Goal: Information Seeking & Learning: Check status

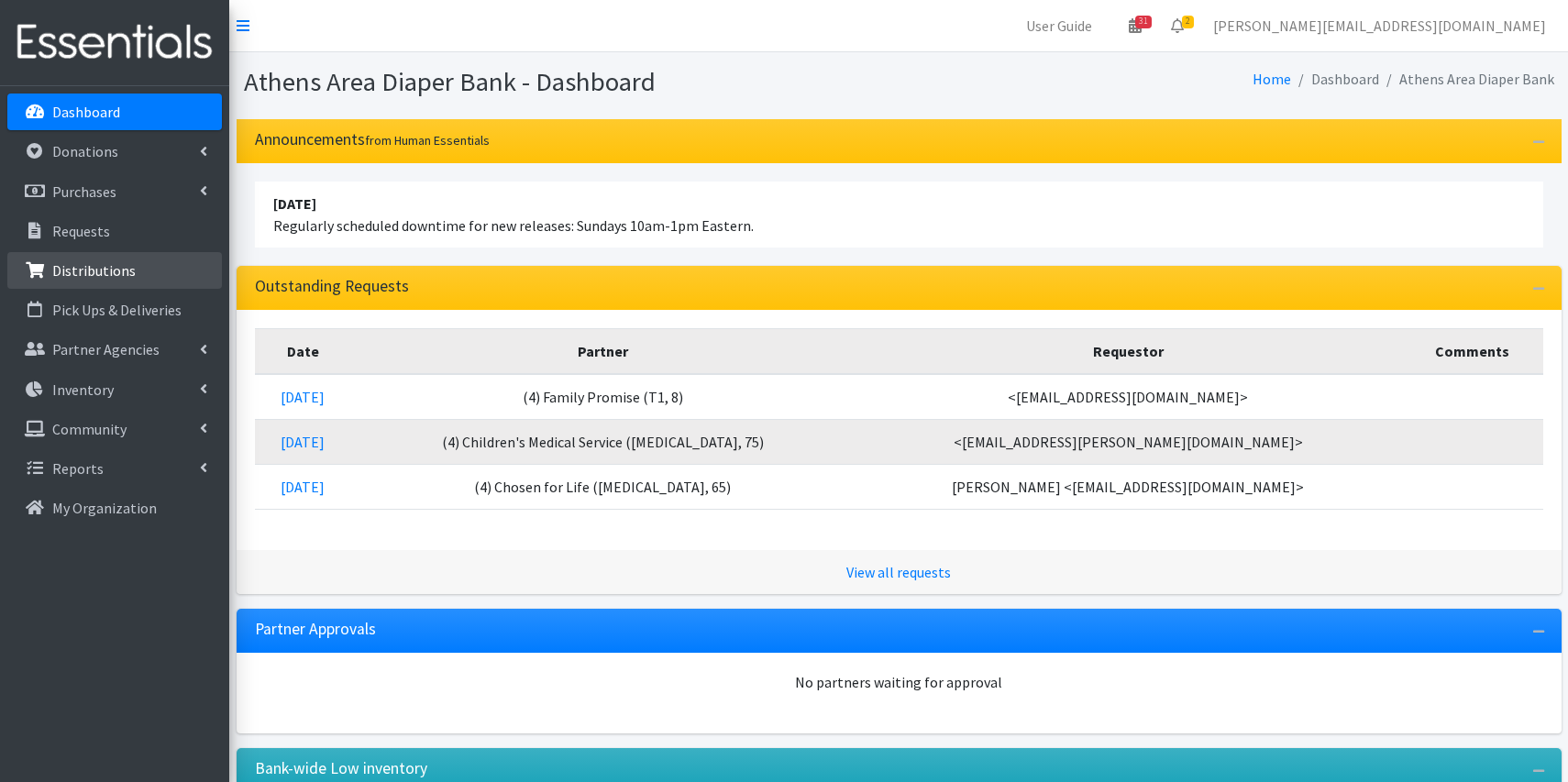
click at [130, 264] on p "Distributions" at bounding box center [93, 271] width 83 height 19
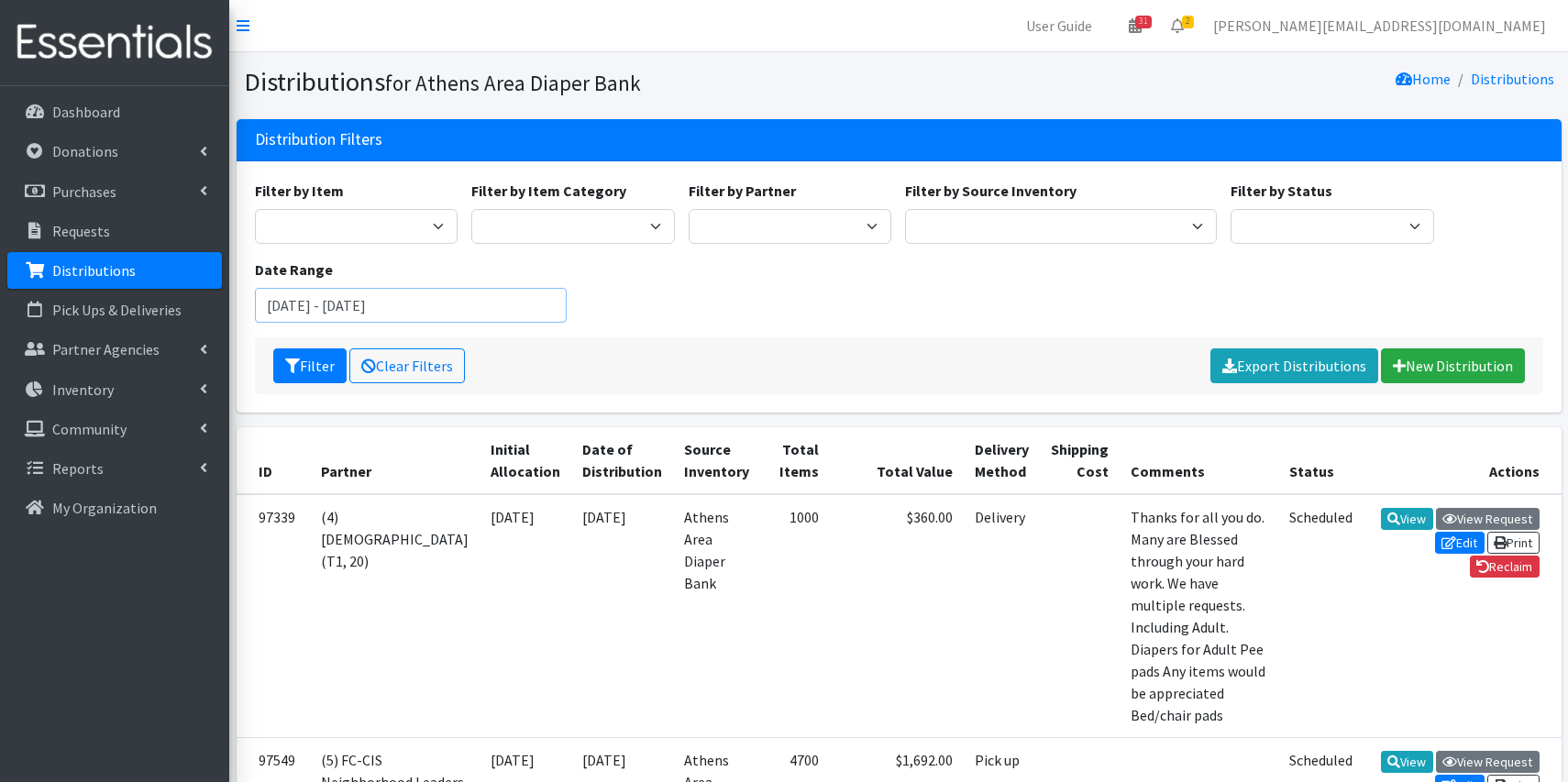
click at [431, 305] on input "August 2, 2025 - November 2, 2025" at bounding box center [411, 305] width 312 height 35
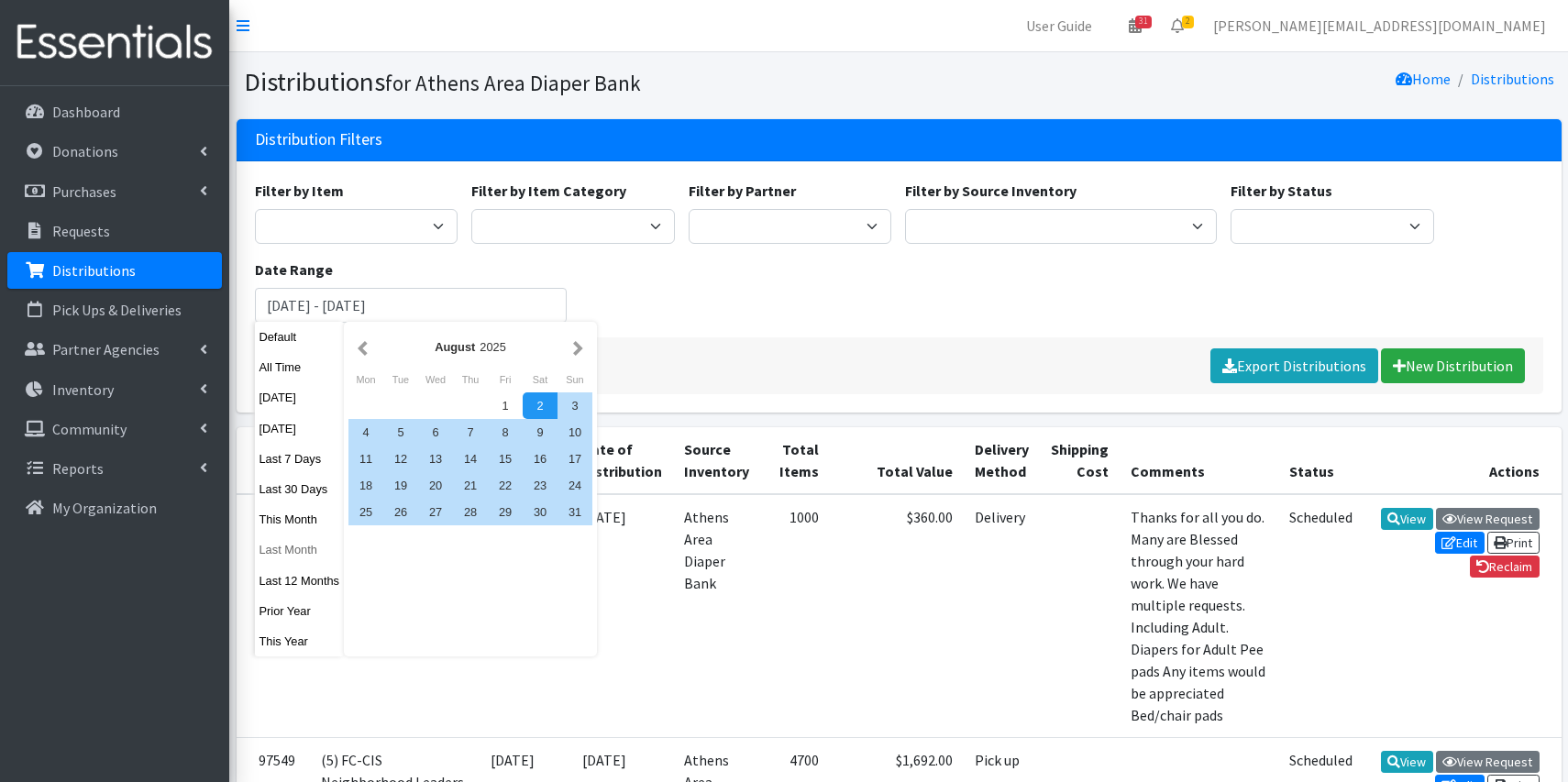
click at [280, 544] on button "Last Month" at bounding box center [300, 550] width 90 height 26
type input "September 1, 2025 - September 30, 2025"
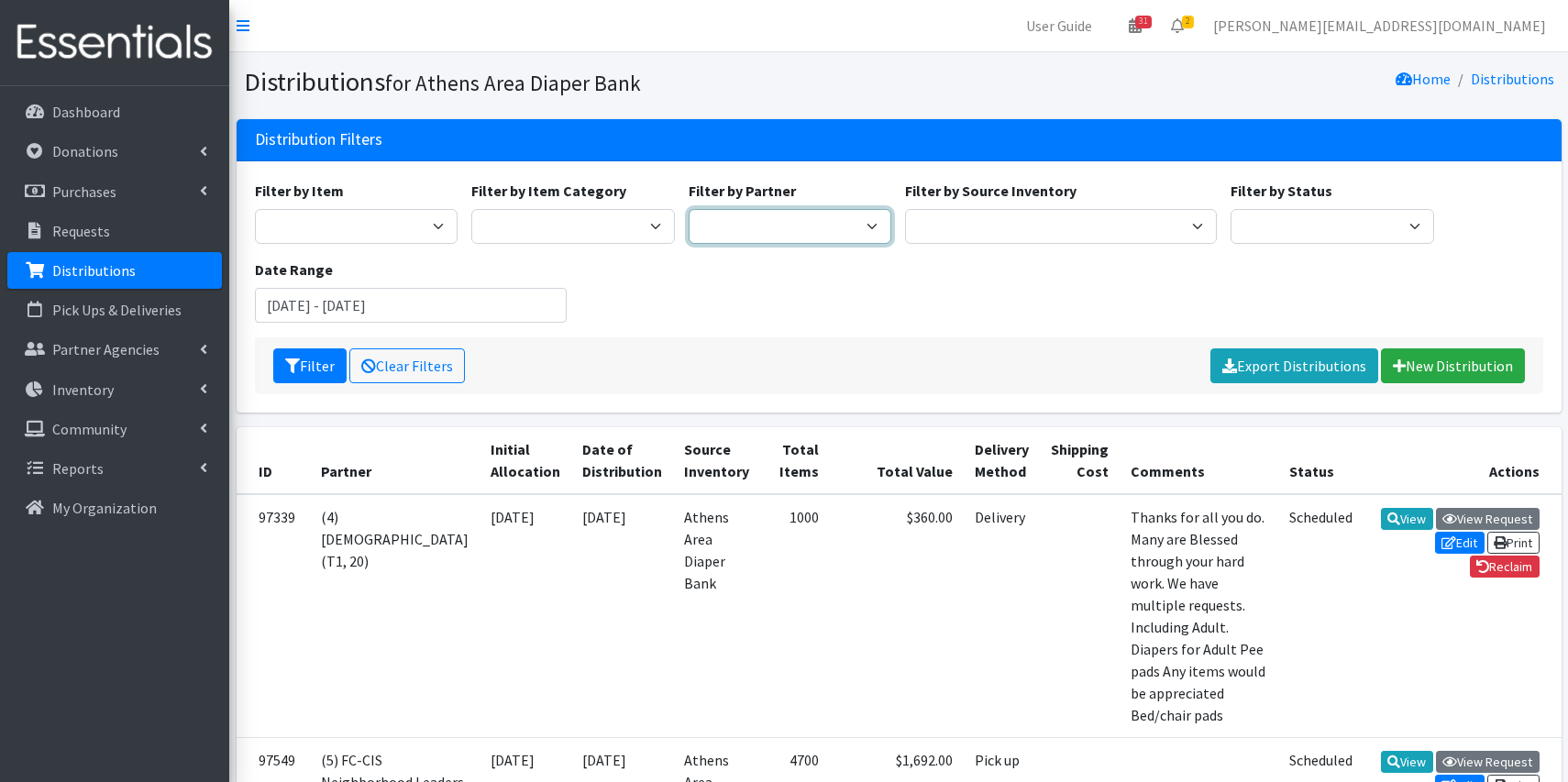
select select "2487"
click at [323, 363] on button "Filter" at bounding box center [310, 365] width 74 height 35
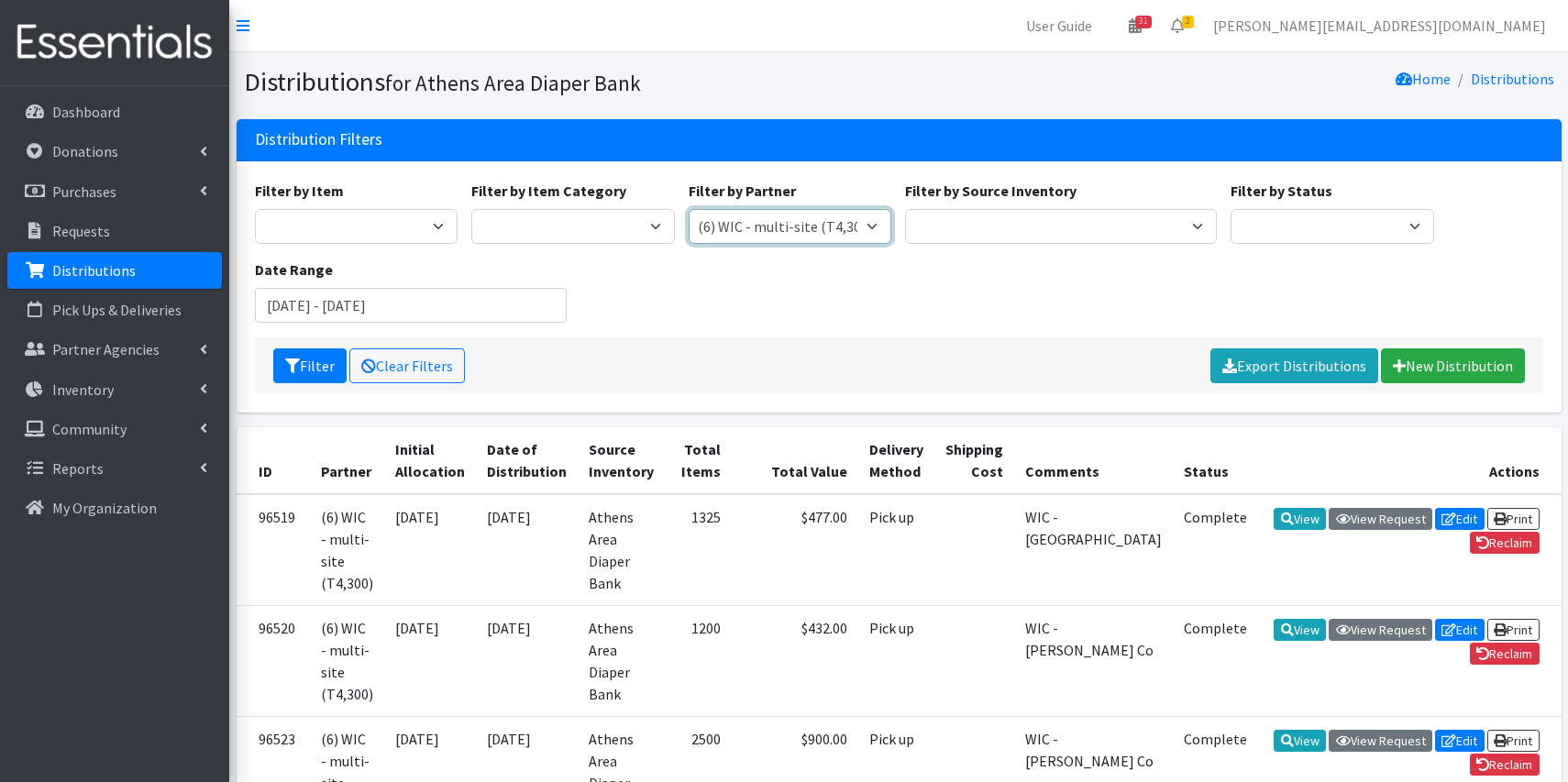
select select "2467"
click at [302, 366] on button "Filter" at bounding box center [310, 365] width 74 height 35
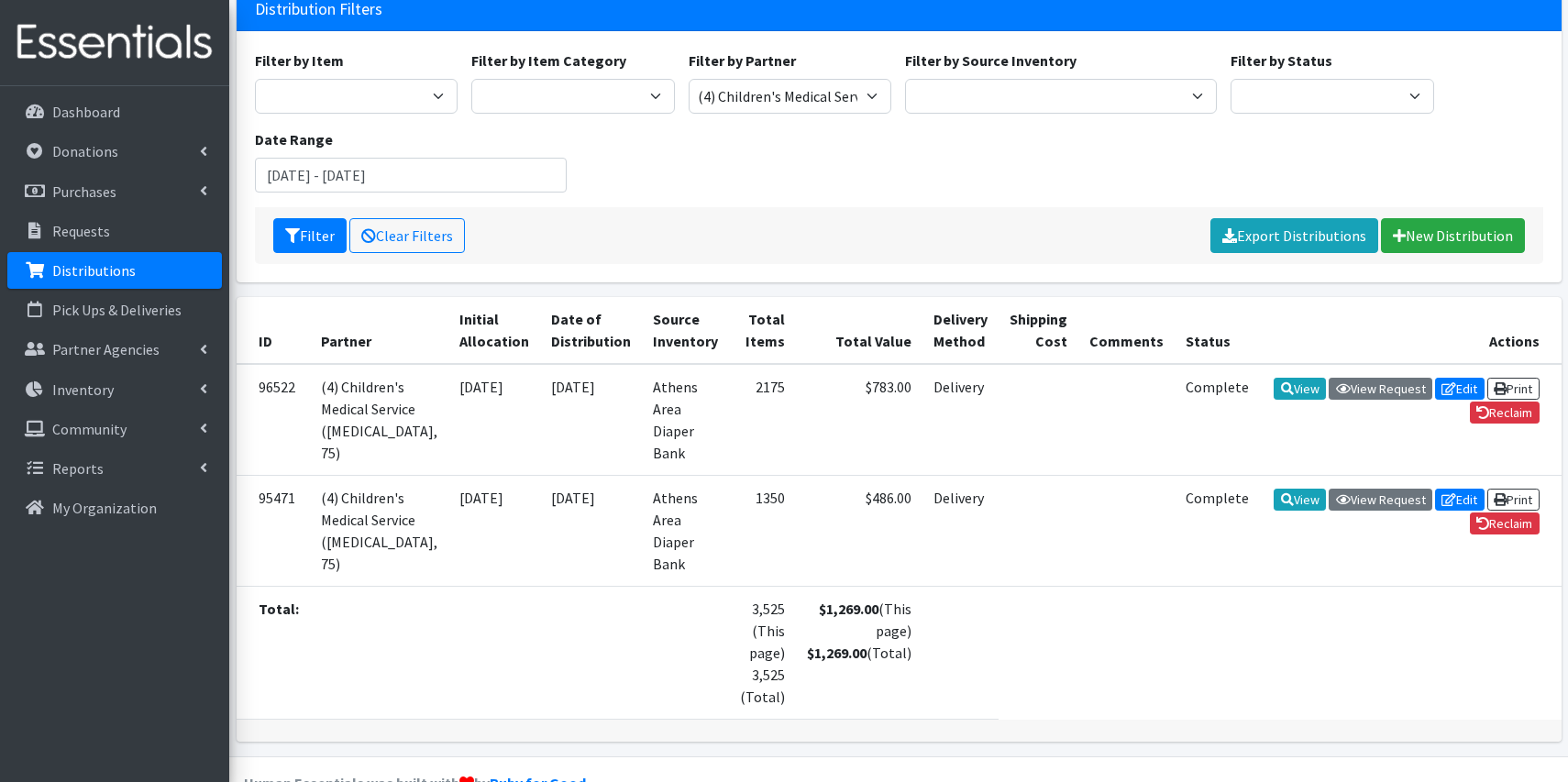
scroll to position [129, 0]
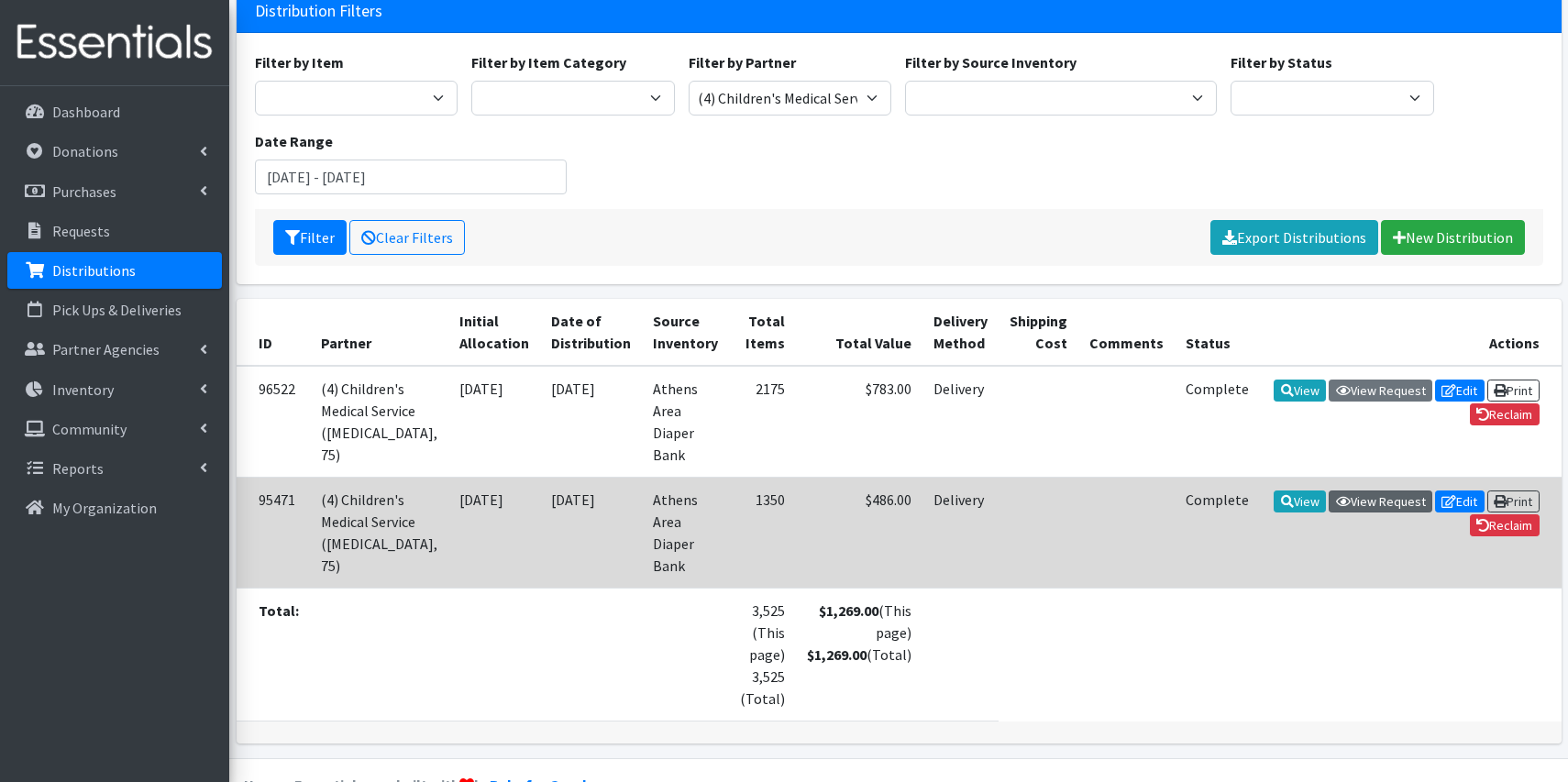
click at [1351, 491] on link "View Request" at bounding box center [1380, 502] width 104 height 22
click at [1284, 496] on icon at bounding box center [1288, 502] width 13 height 13
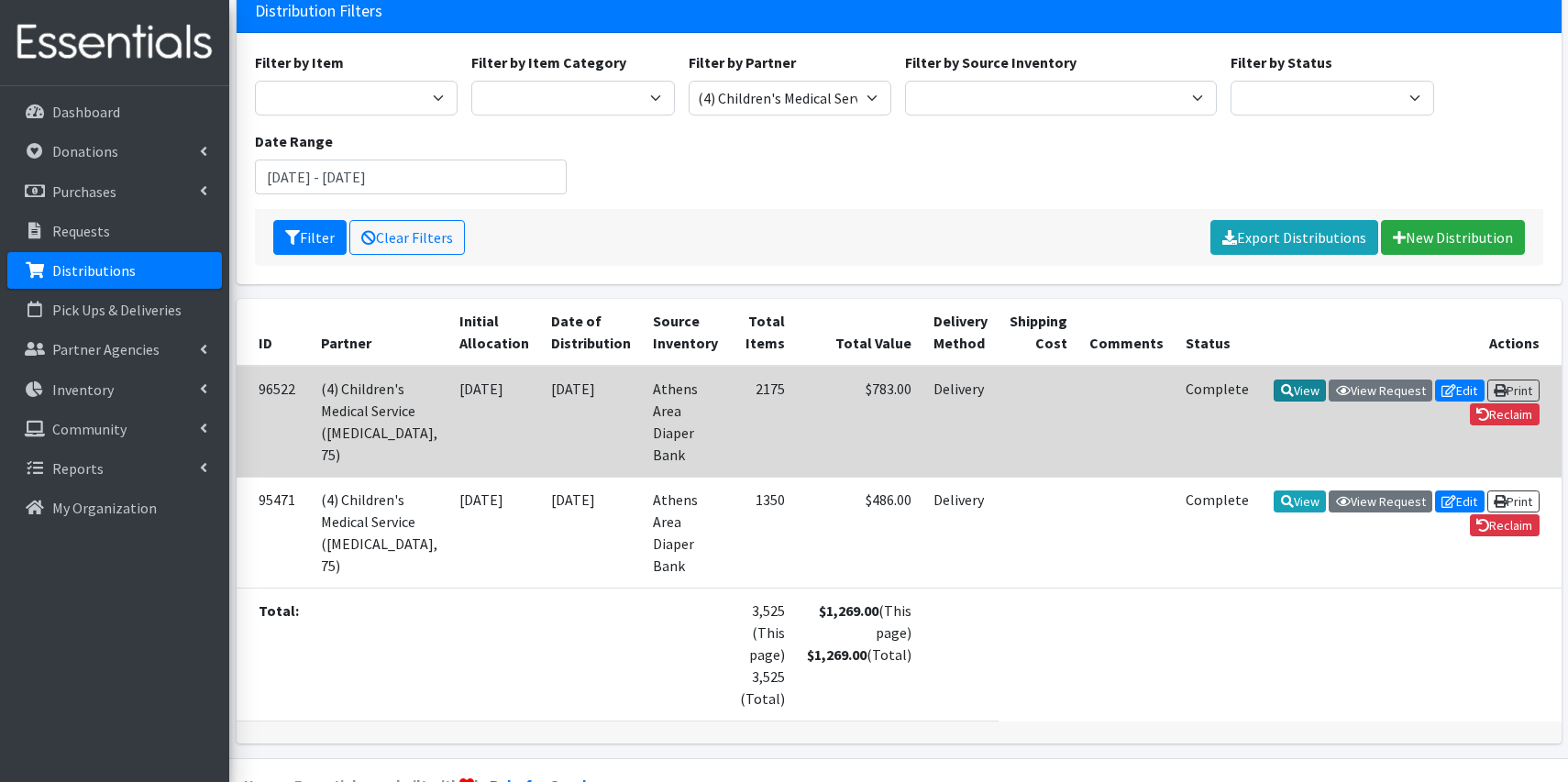
click at [1293, 395] on link "View" at bounding box center [1300, 391] width 52 height 22
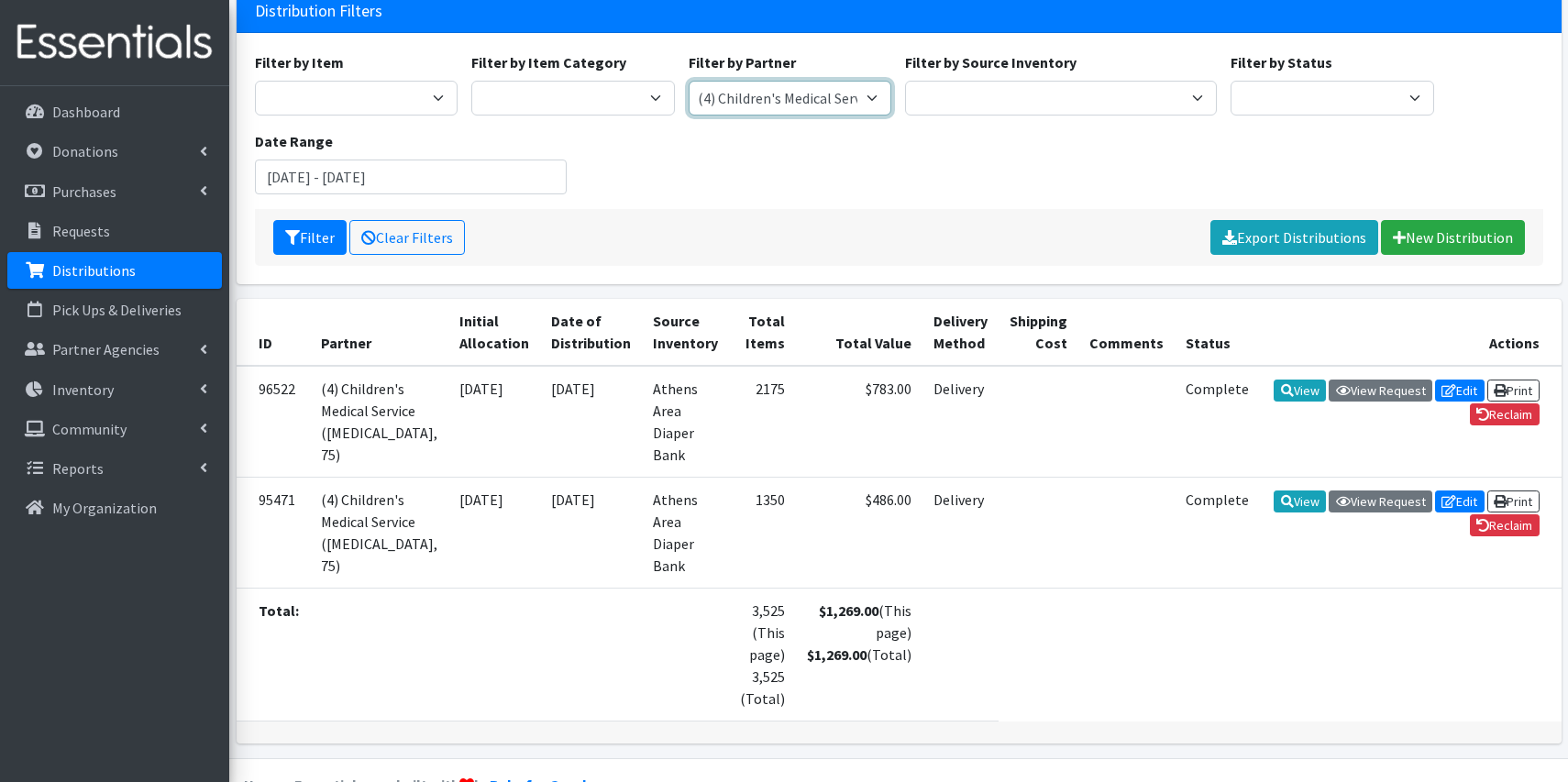
select select "2555"
click at [319, 241] on button "Filter" at bounding box center [310, 237] width 74 height 35
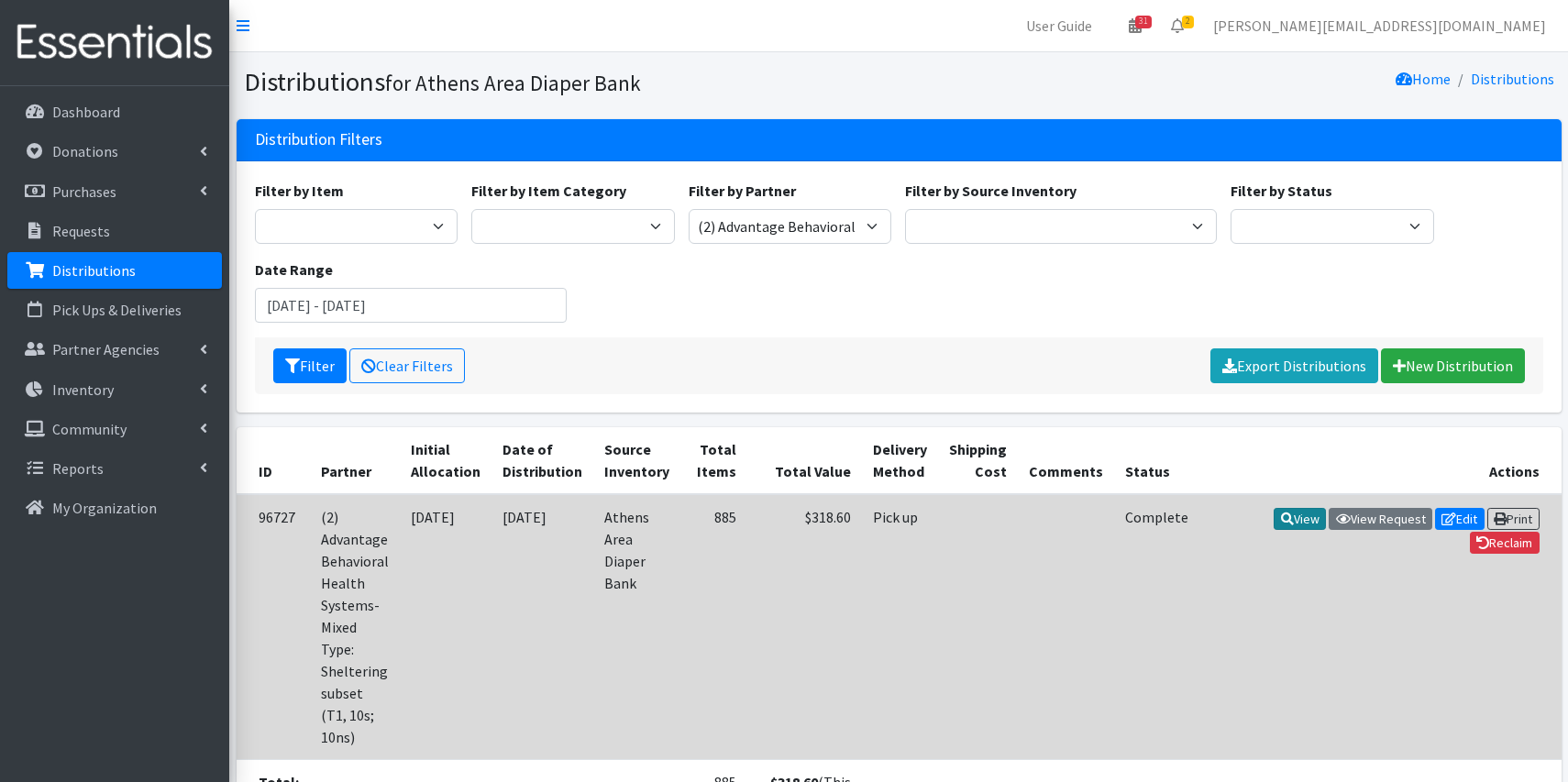
click at [1282, 524] on icon at bounding box center [1288, 519] width 13 height 13
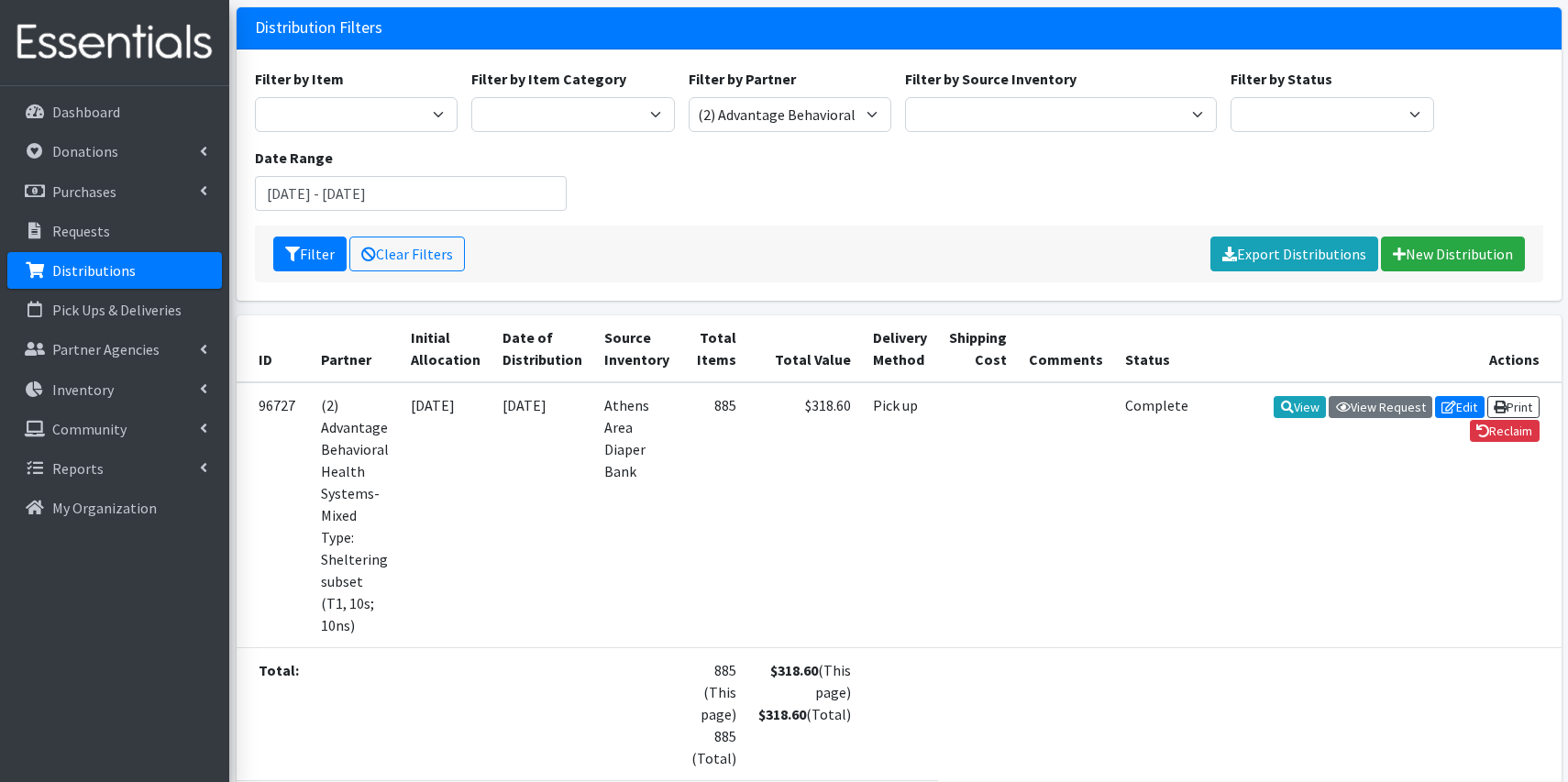
scroll to position [105, 0]
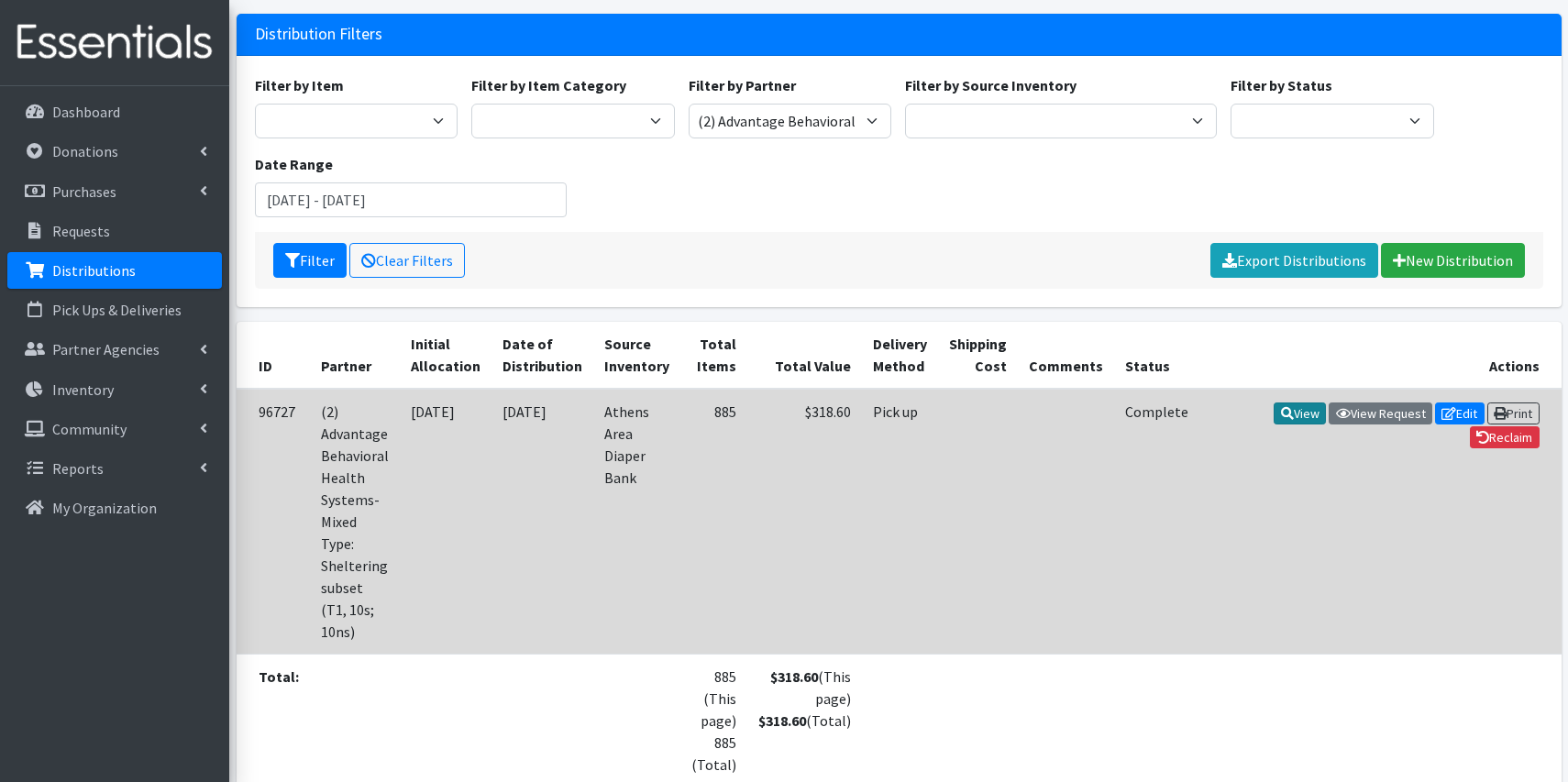
click at [1290, 413] on link "View" at bounding box center [1300, 413] width 52 height 22
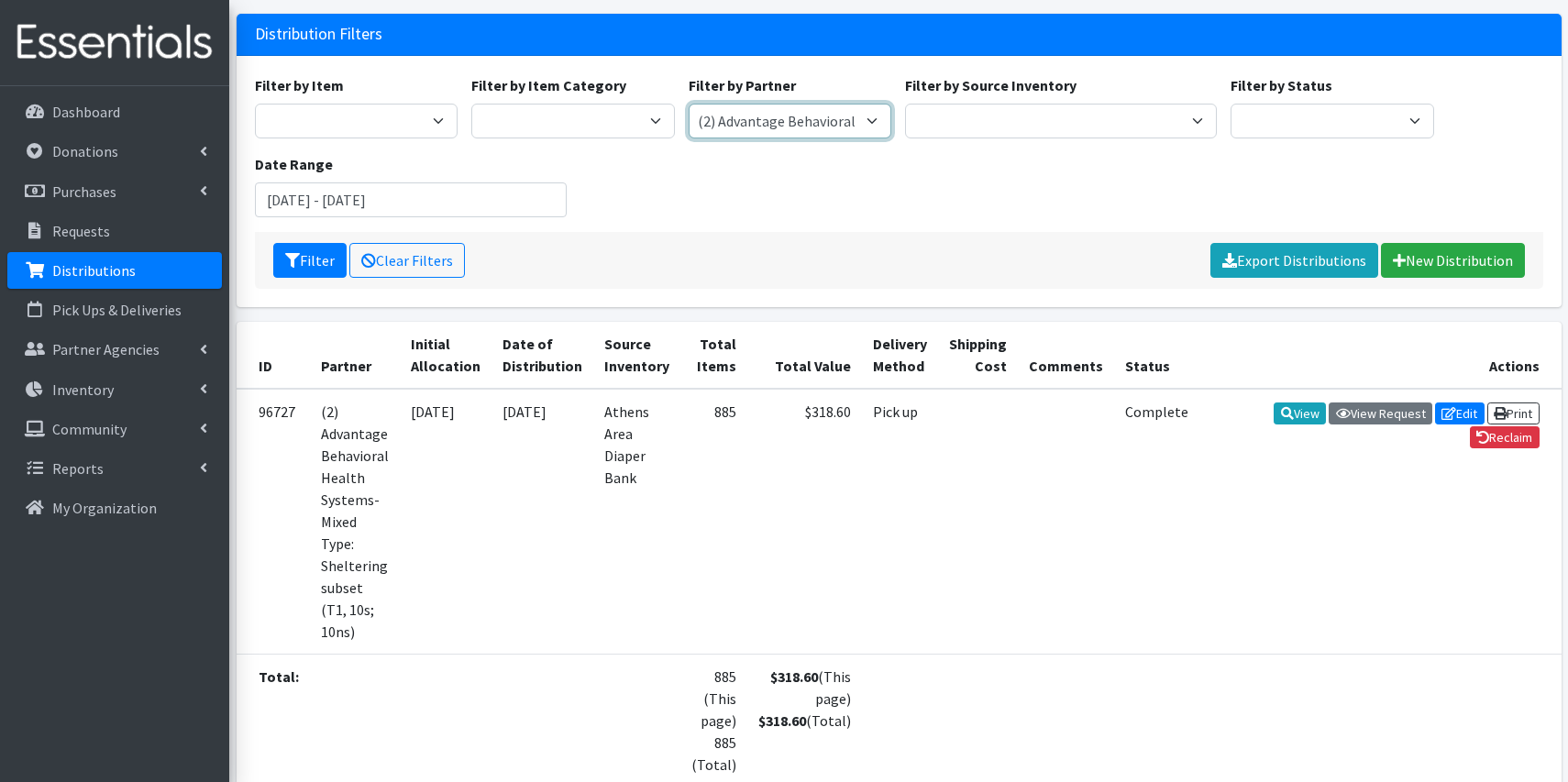
select select "3136"
click at [319, 272] on button "Filter" at bounding box center [310, 259] width 74 height 35
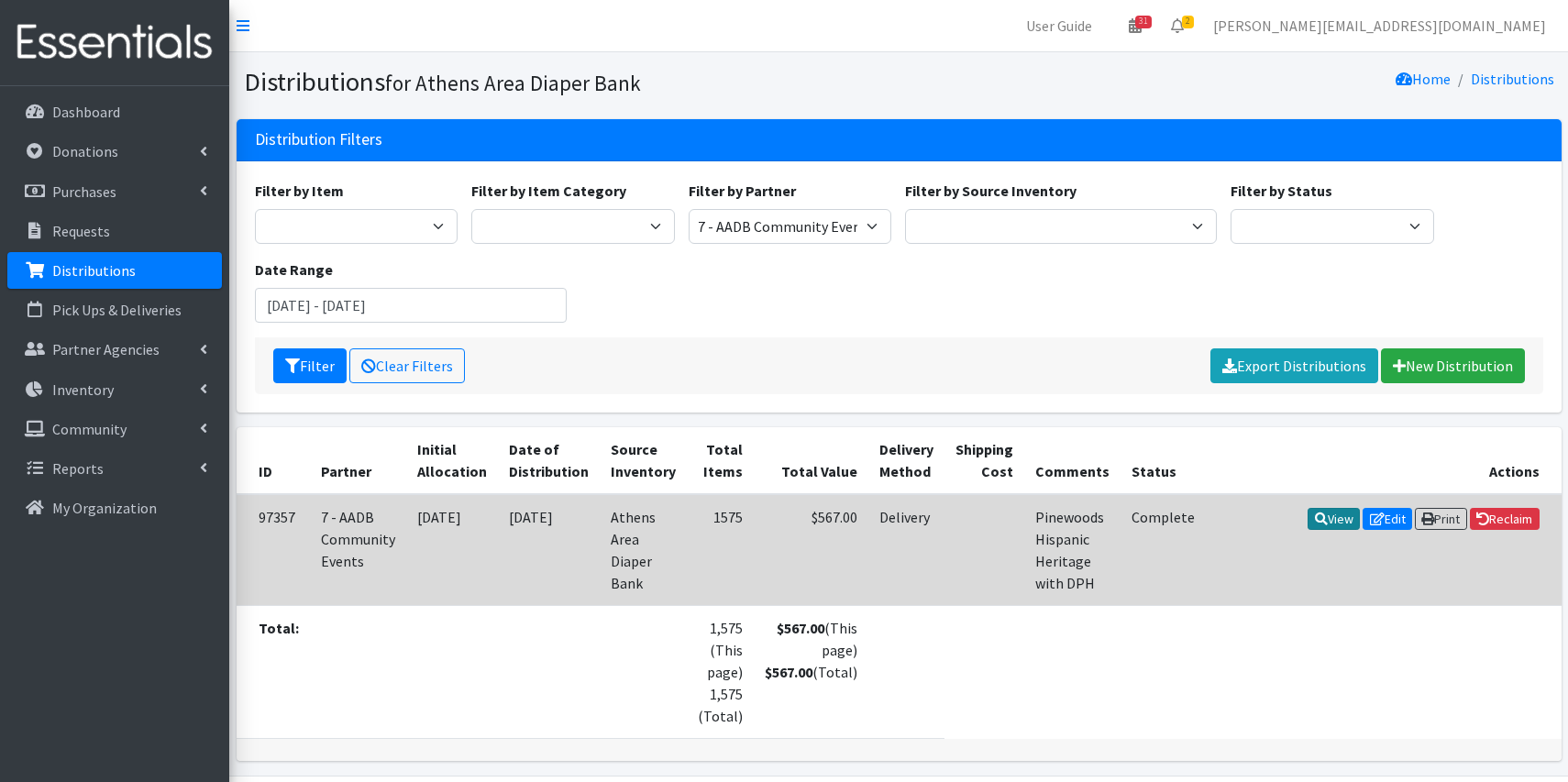
click at [1327, 518] on link "View" at bounding box center [1334, 519] width 52 height 22
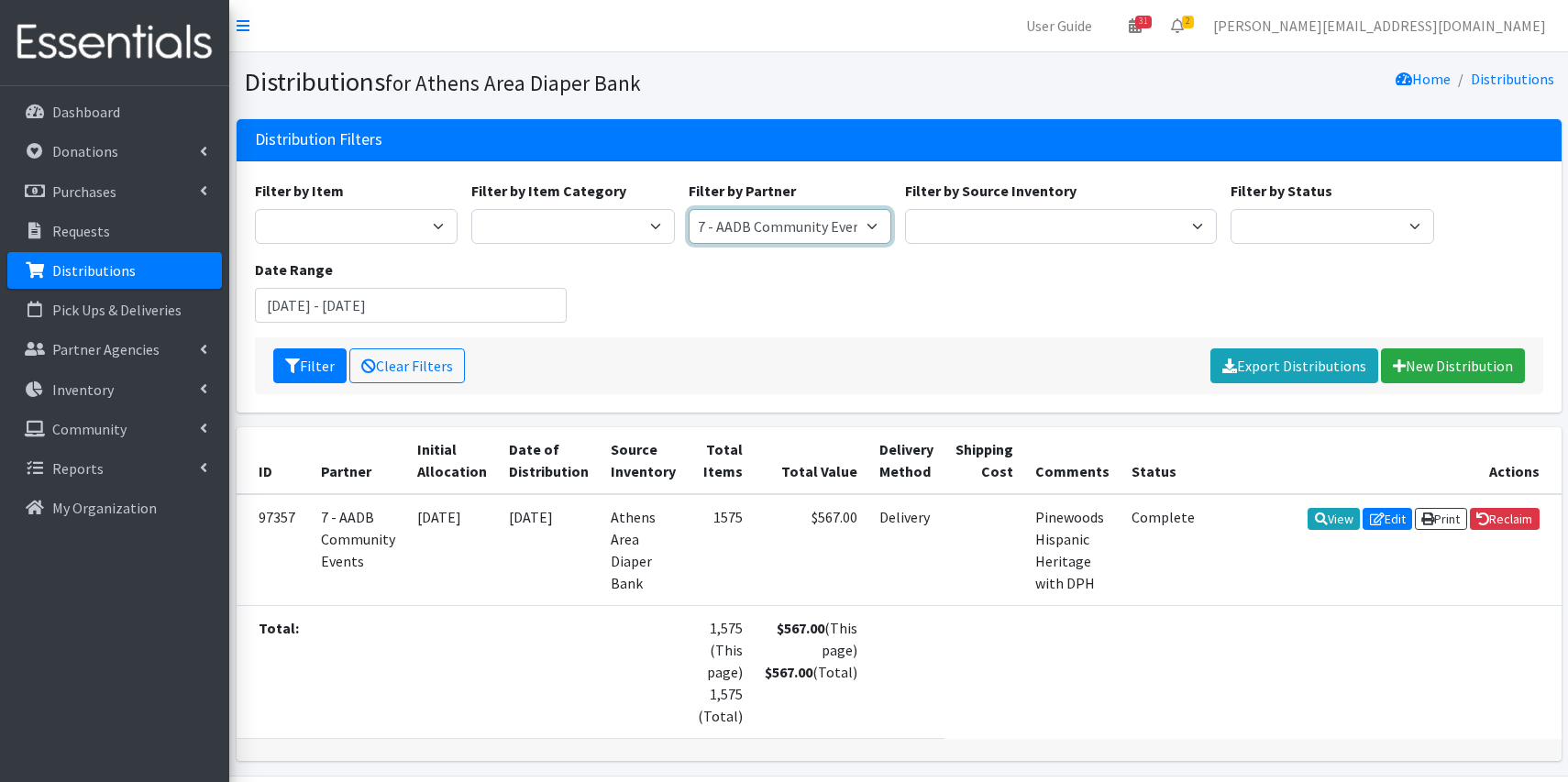
select select "6545"
click at [338, 359] on button "Filter" at bounding box center [310, 365] width 74 height 35
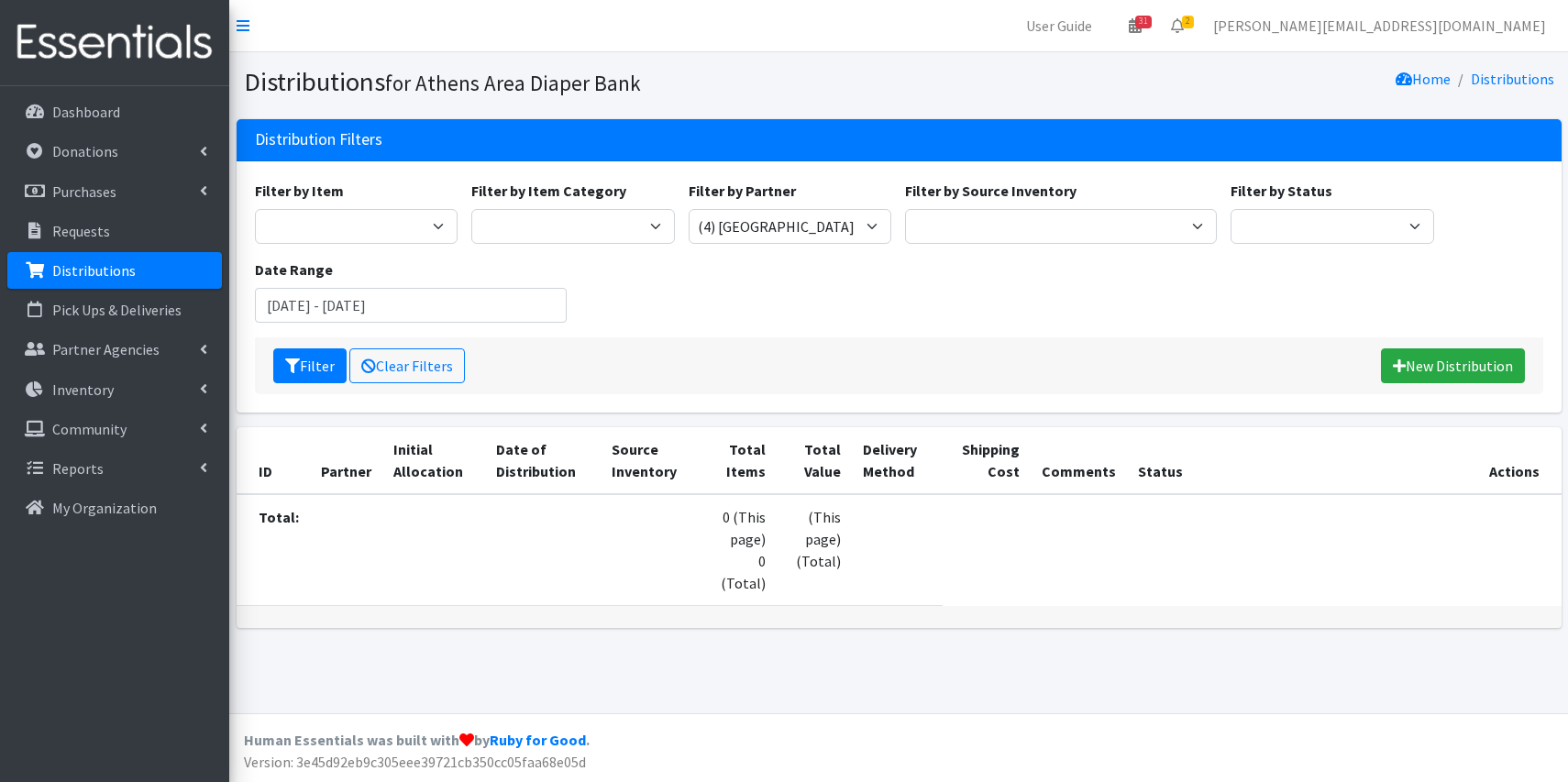
click at [540, 0] on html "User Guide 31 31 Pick-ups remaining this week View Calendar 2 2 Requests 0 Part…" at bounding box center [784, 391] width 1568 height 782
select select "6544"
click at [314, 367] on button "Filter" at bounding box center [310, 365] width 74 height 35
select select "3112"
click at [307, 363] on button "Filter" at bounding box center [310, 365] width 74 height 35
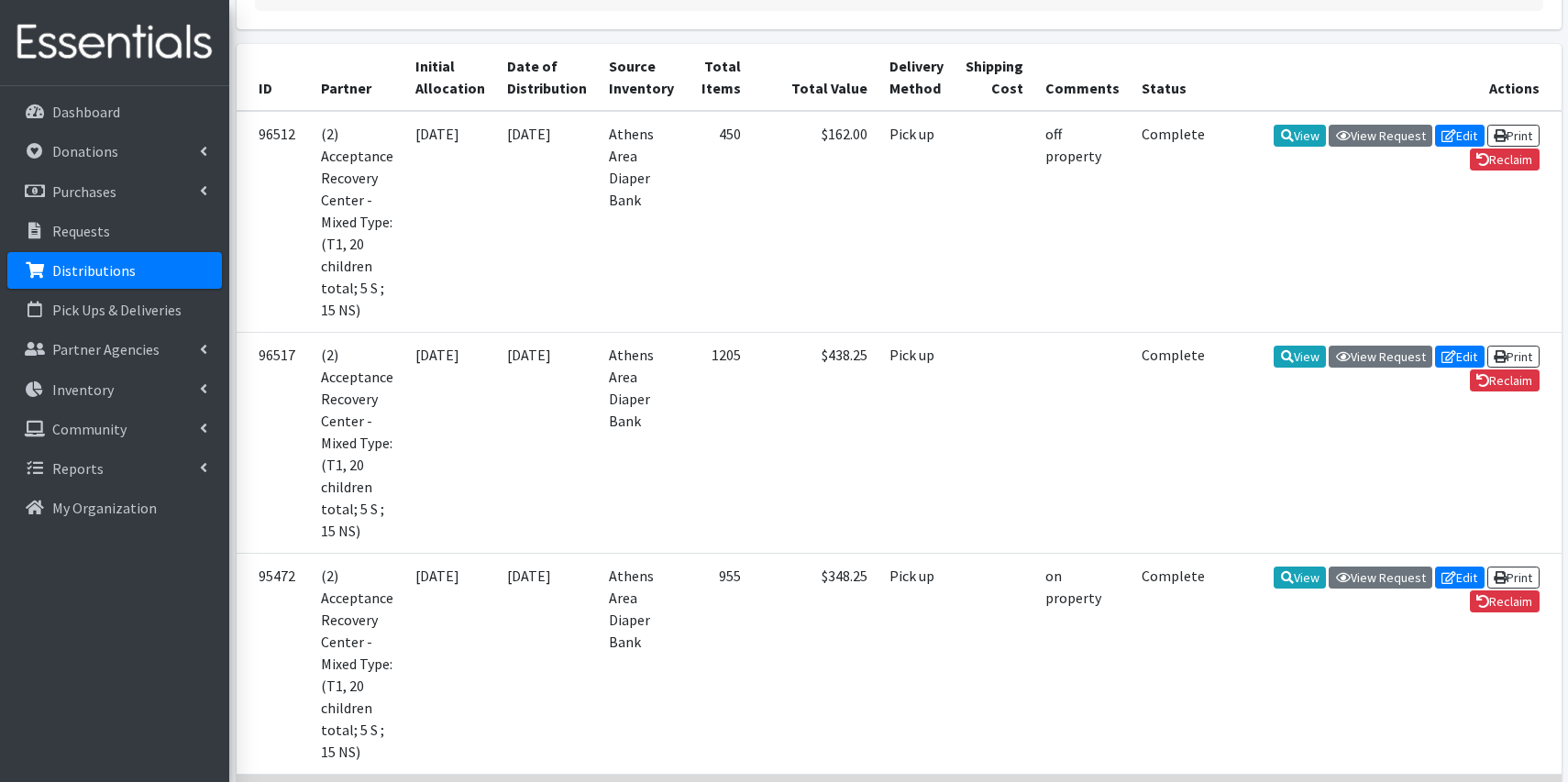
scroll to position [370, 0]
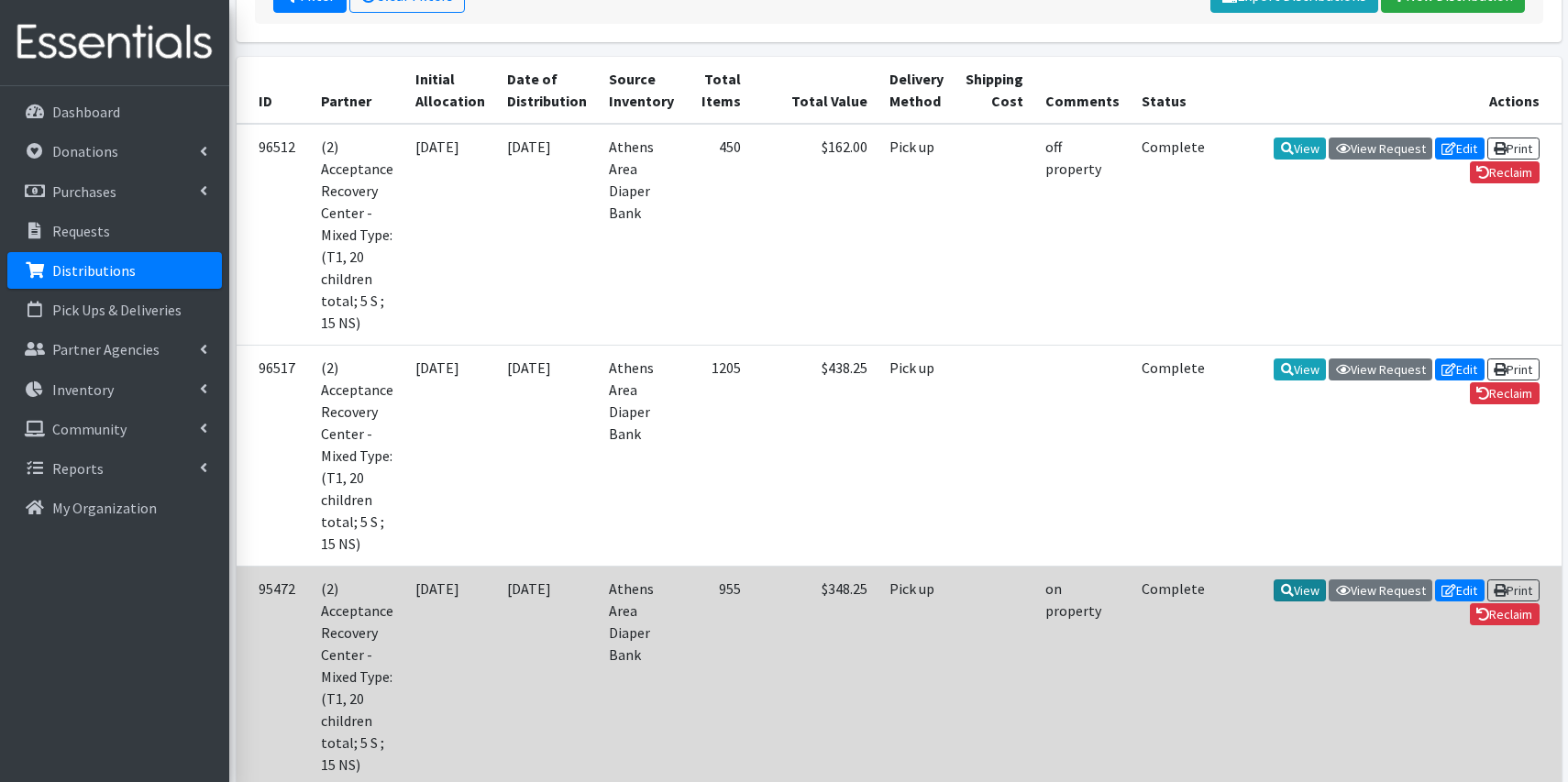
click at [1291, 580] on link "View" at bounding box center [1300, 591] width 52 height 22
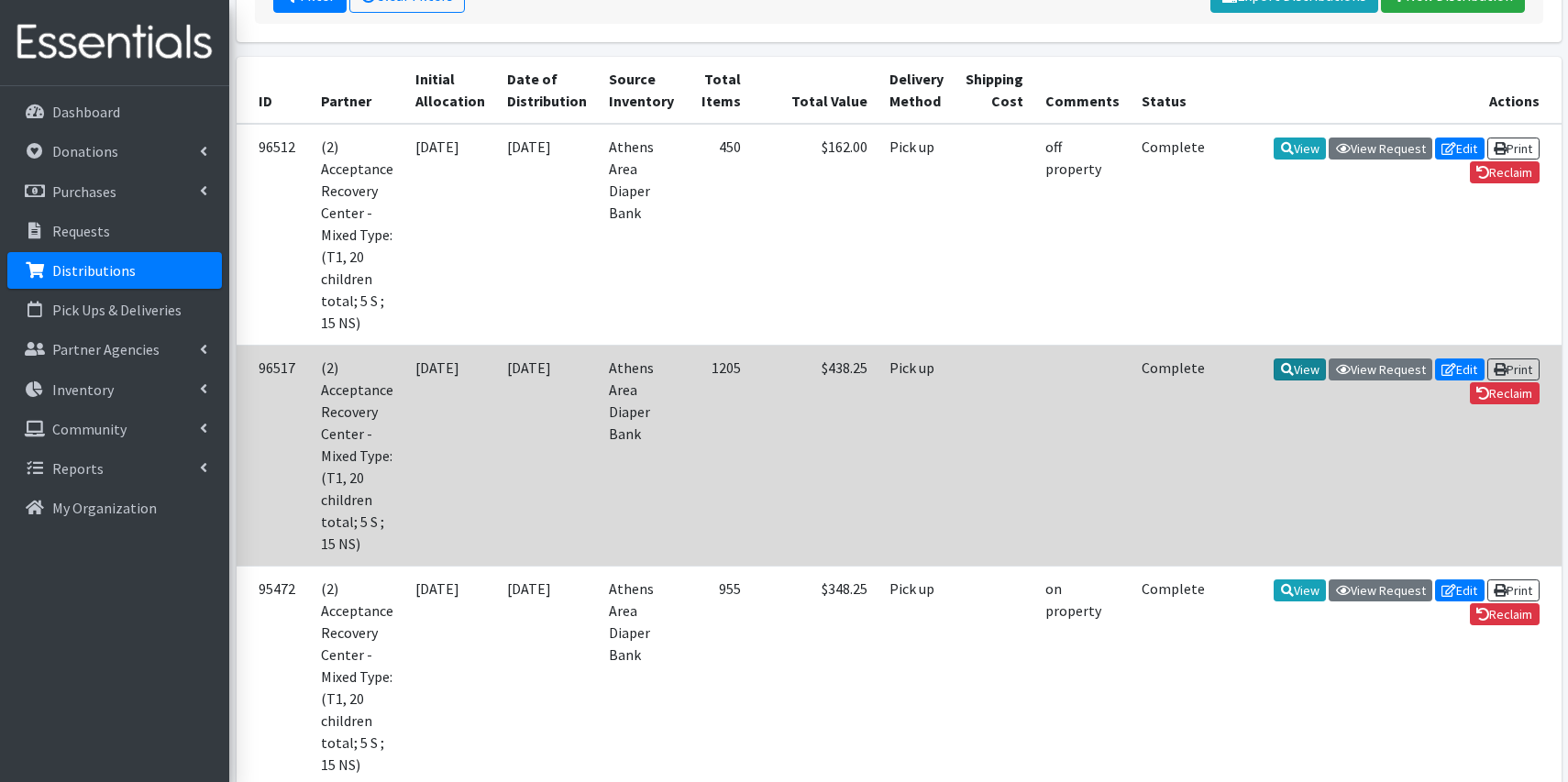
click at [1291, 358] on link "View" at bounding box center [1300, 370] width 52 height 22
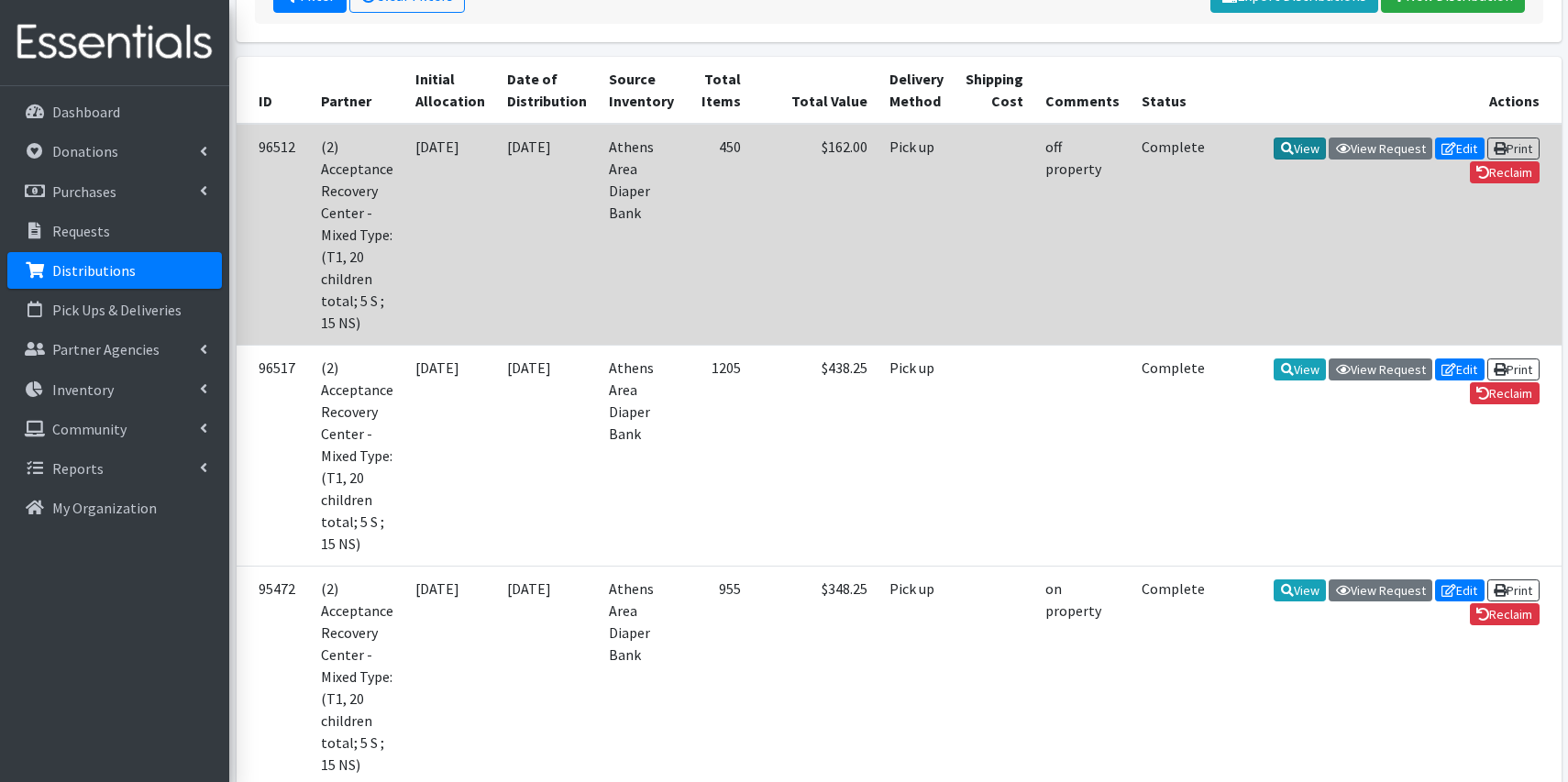
click at [1282, 146] on icon at bounding box center [1288, 148] width 13 height 13
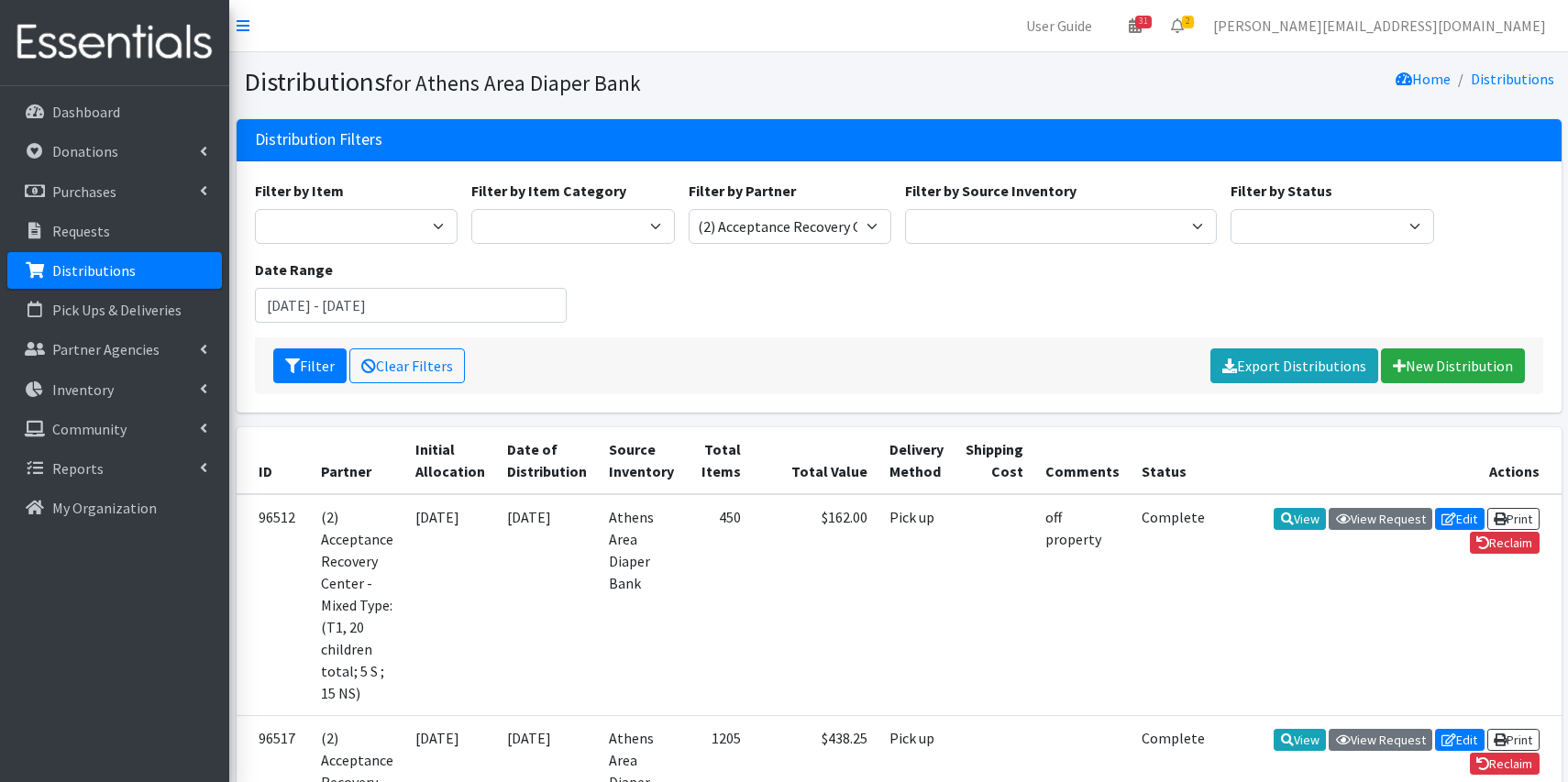
scroll to position [0, 0]
select select "6935"
click at [301, 363] on button "Filter" at bounding box center [310, 365] width 74 height 35
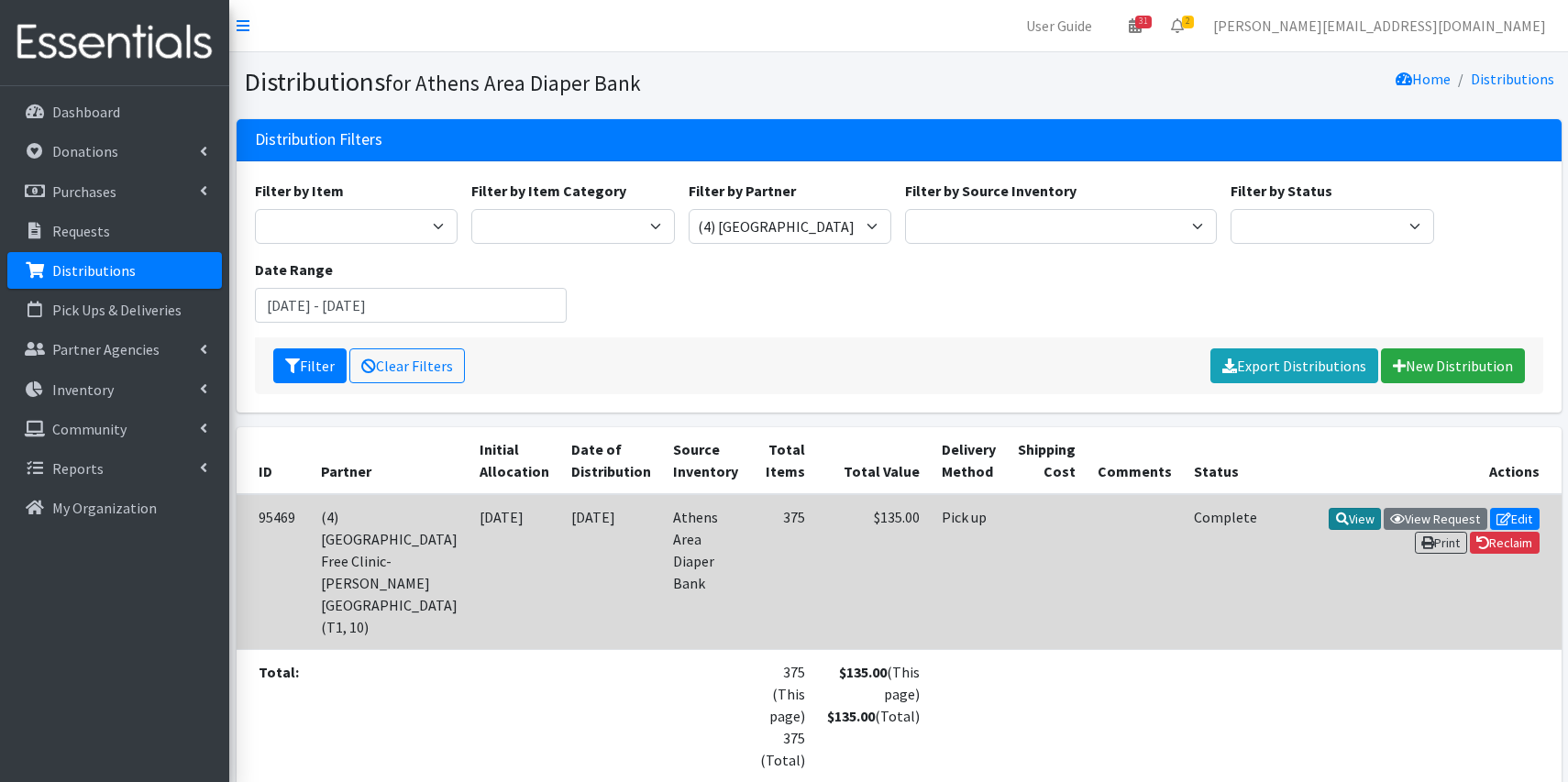
click at [1329, 520] on link "View" at bounding box center [1355, 519] width 52 height 22
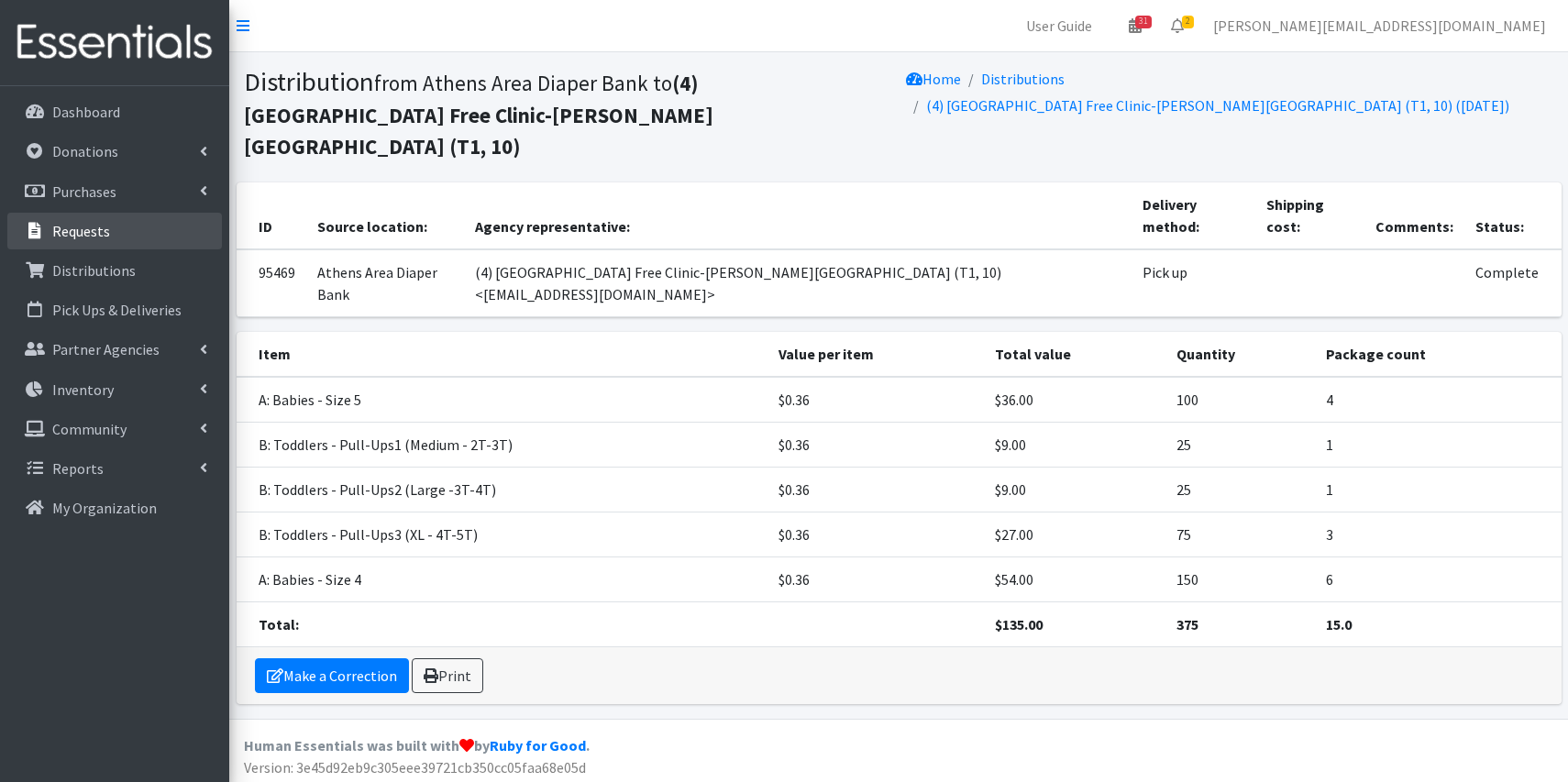
click at [88, 222] on p "Requests" at bounding box center [81, 231] width 58 height 19
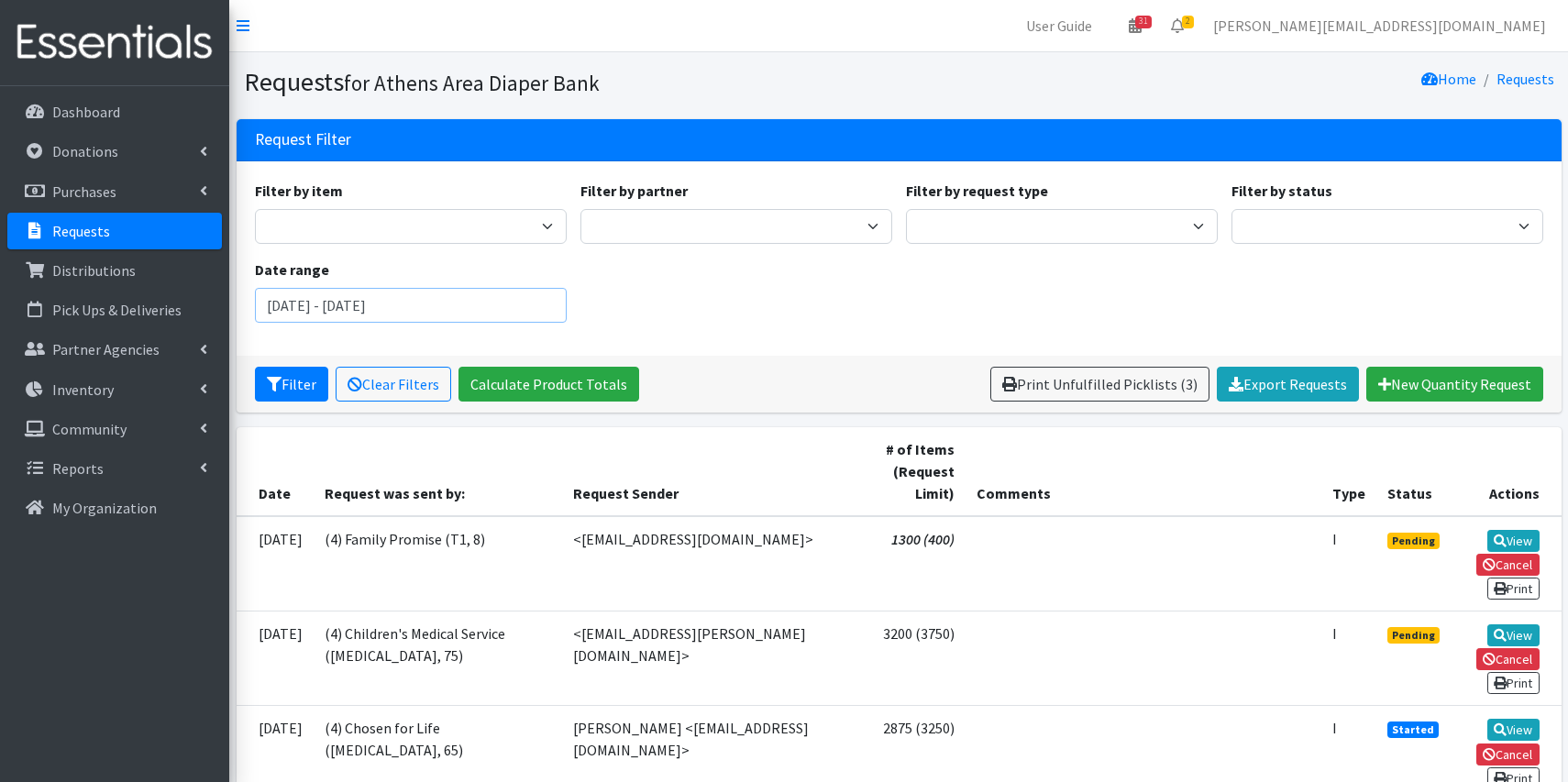
click at [345, 308] on input "[DATE] - [DATE]" at bounding box center [411, 305] width 312 height 35
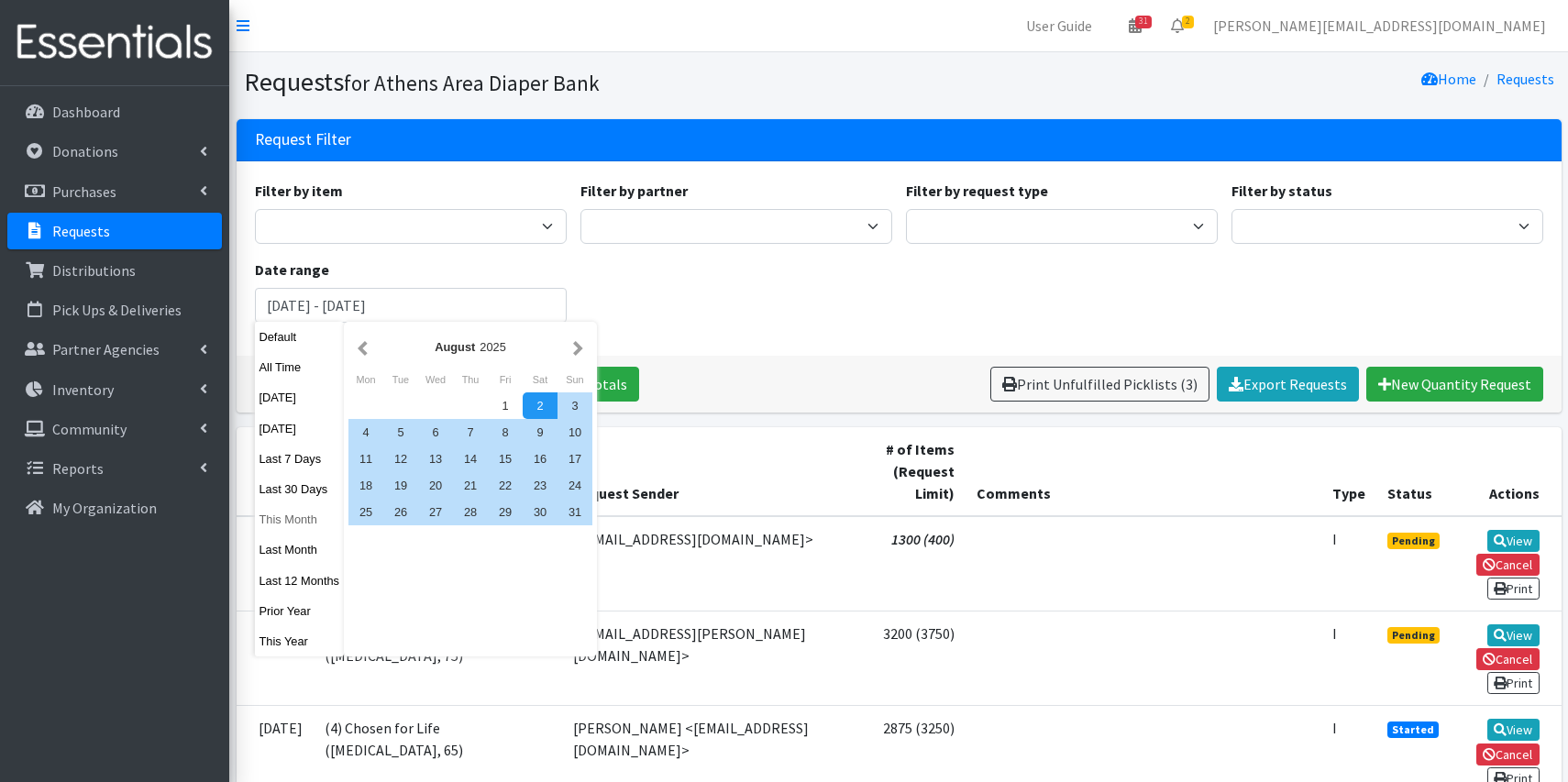
click at [289, 513] on button "This Month" at bounding box center [300, 519] width 90 height 26
type input "October 1, 2025 - October 31, 2025"
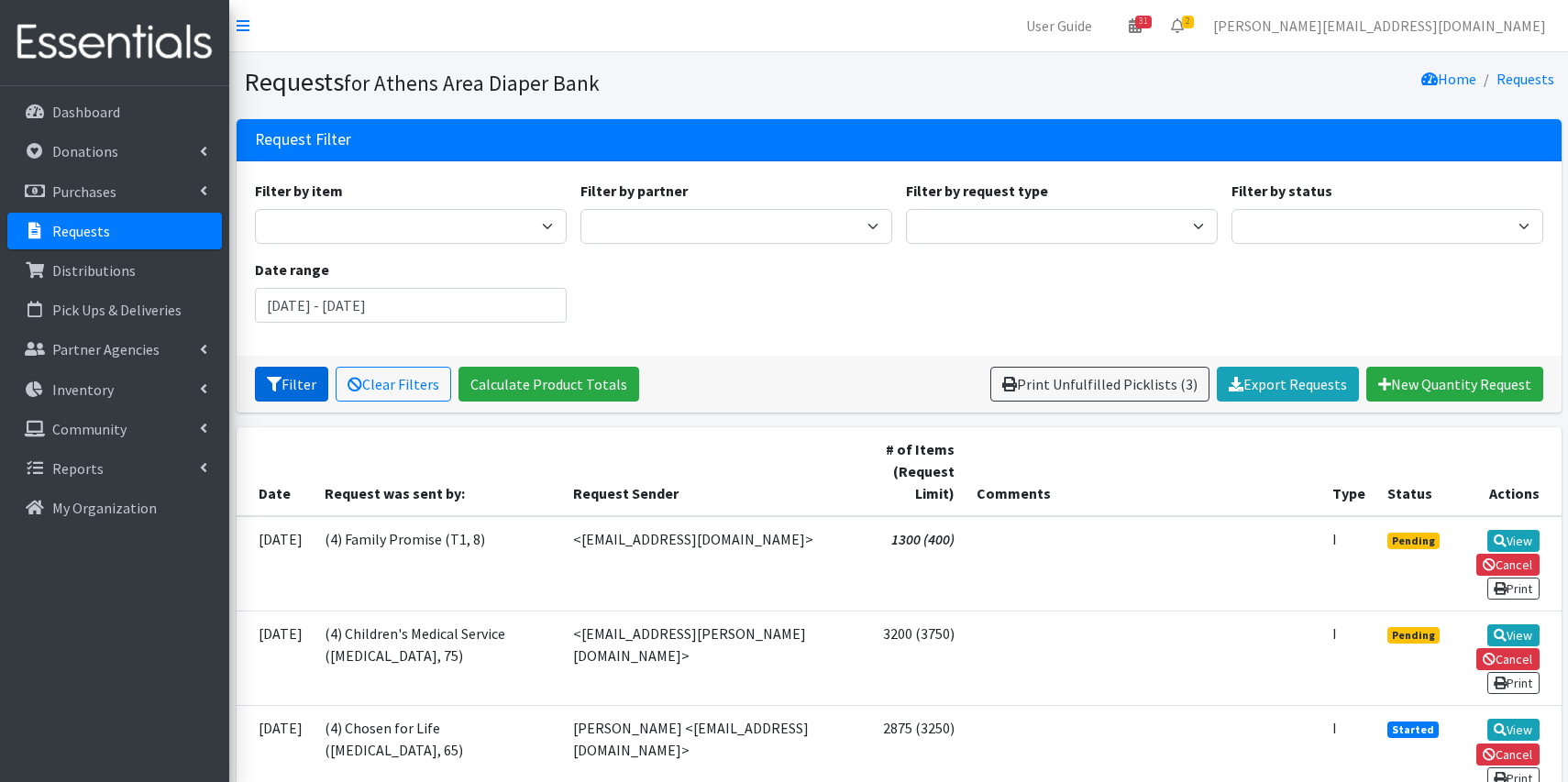
click at [284, 380] on button "Filter" at bounding box center [291, 384] width 74 height 35
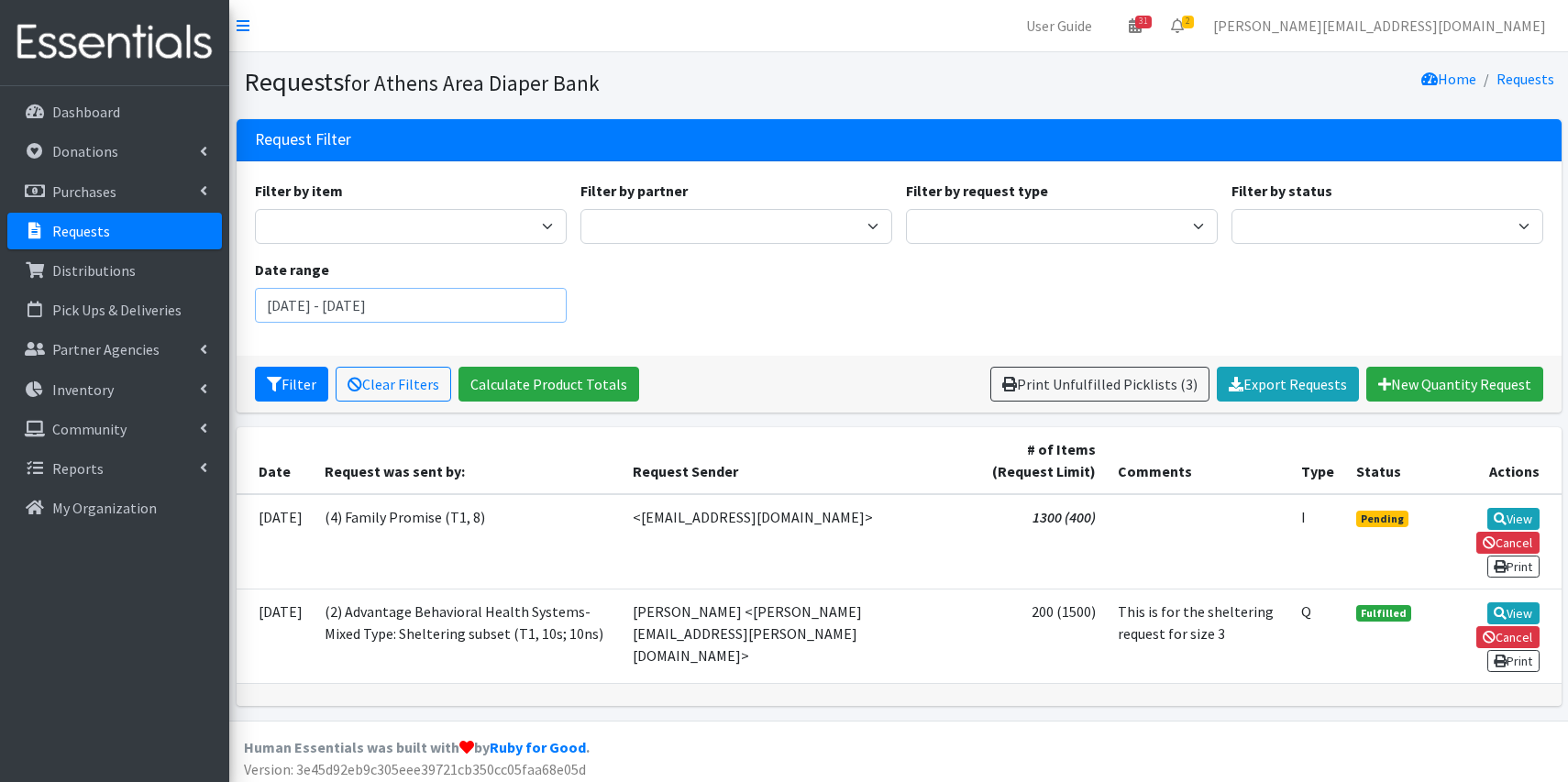
click at [448, 306] on input "[DATE] - [DATE]" at bounding box center [411, 305] width 312 height 35
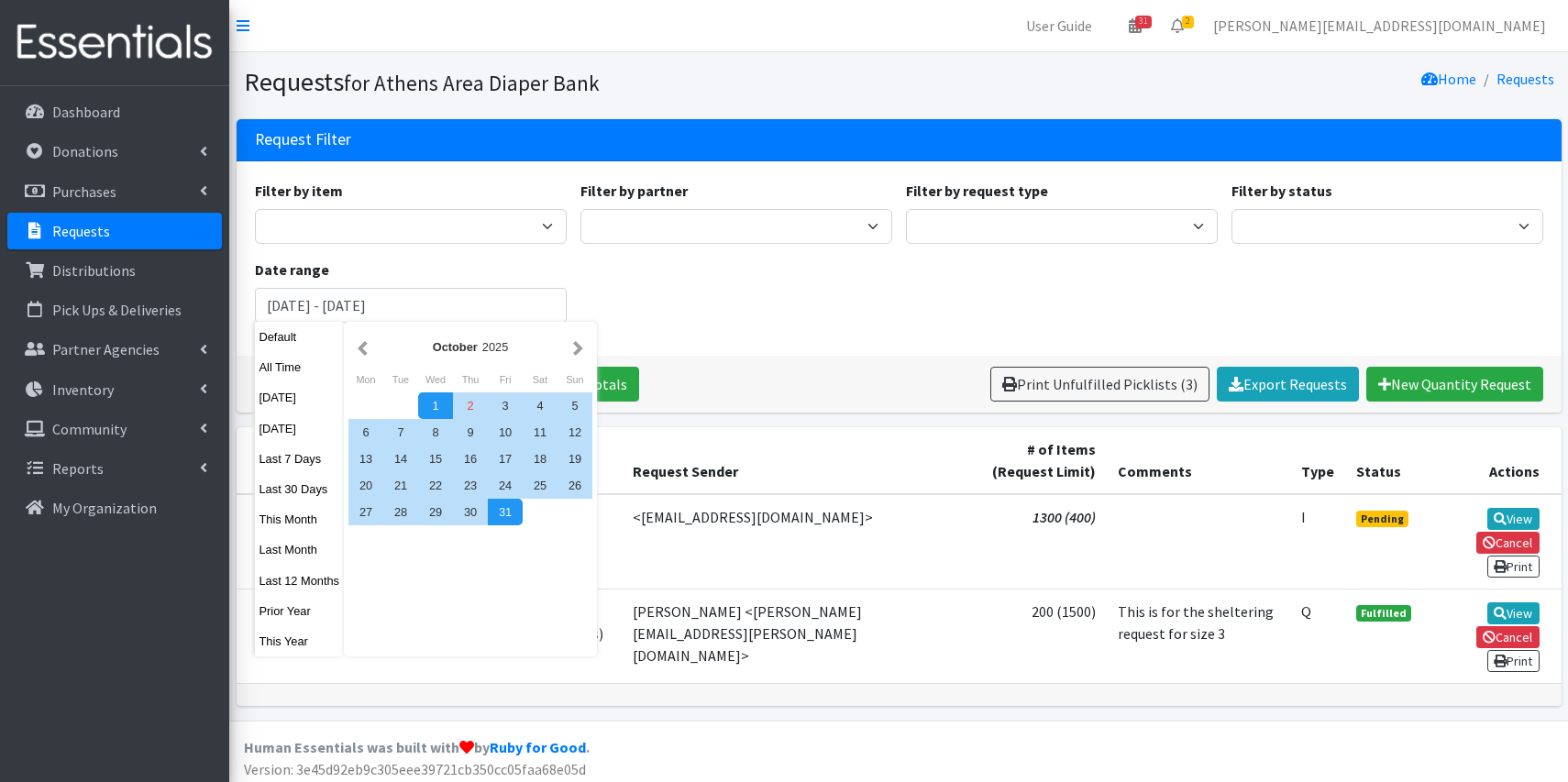
click at [688, 285] on div "Filter by item A: Babies - Size 01 (newborn) A: Babies - Size 0 (Preemie) A: Ba…" at bounding box center [898, 258] width 1302 height 158
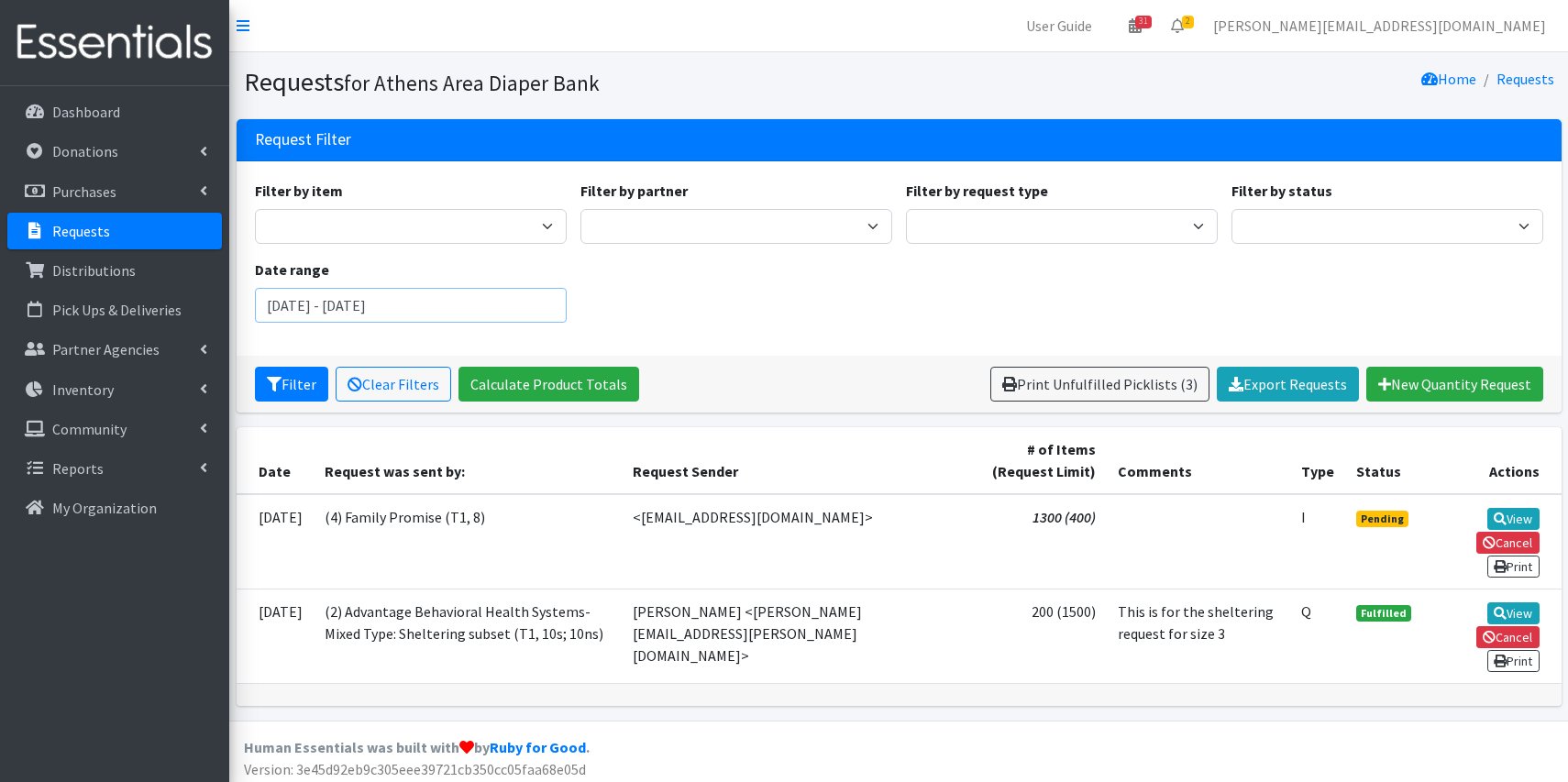
click at [361, 314] on input "[DATE] - [DATE]" at bounding box center [411, 305] width 312 height 35
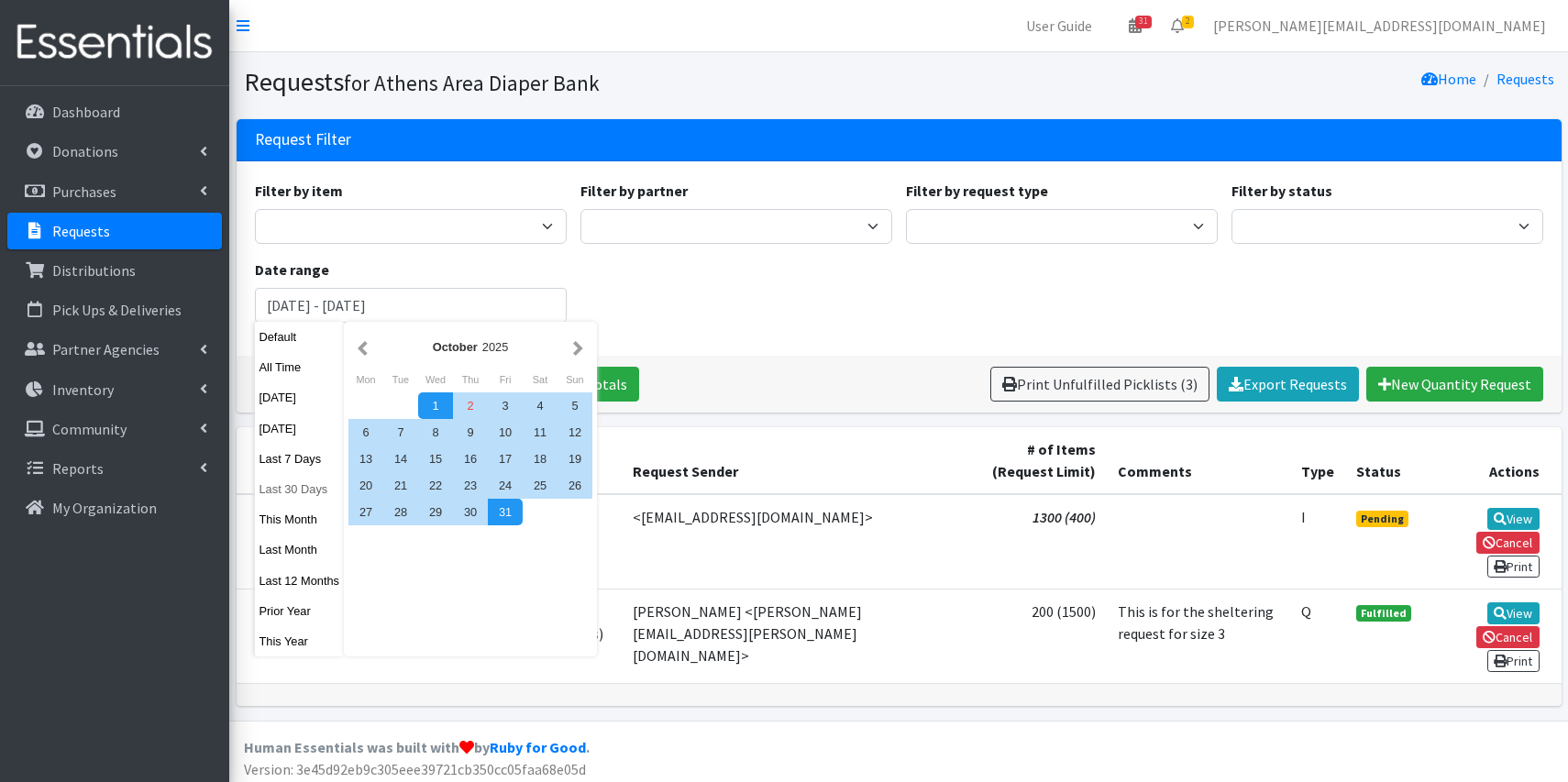
click at [281, 484] on button "Last 30 Days" at bounding box center [300, 489] width 90 height 26
type input "[DATE] - [DATE]"
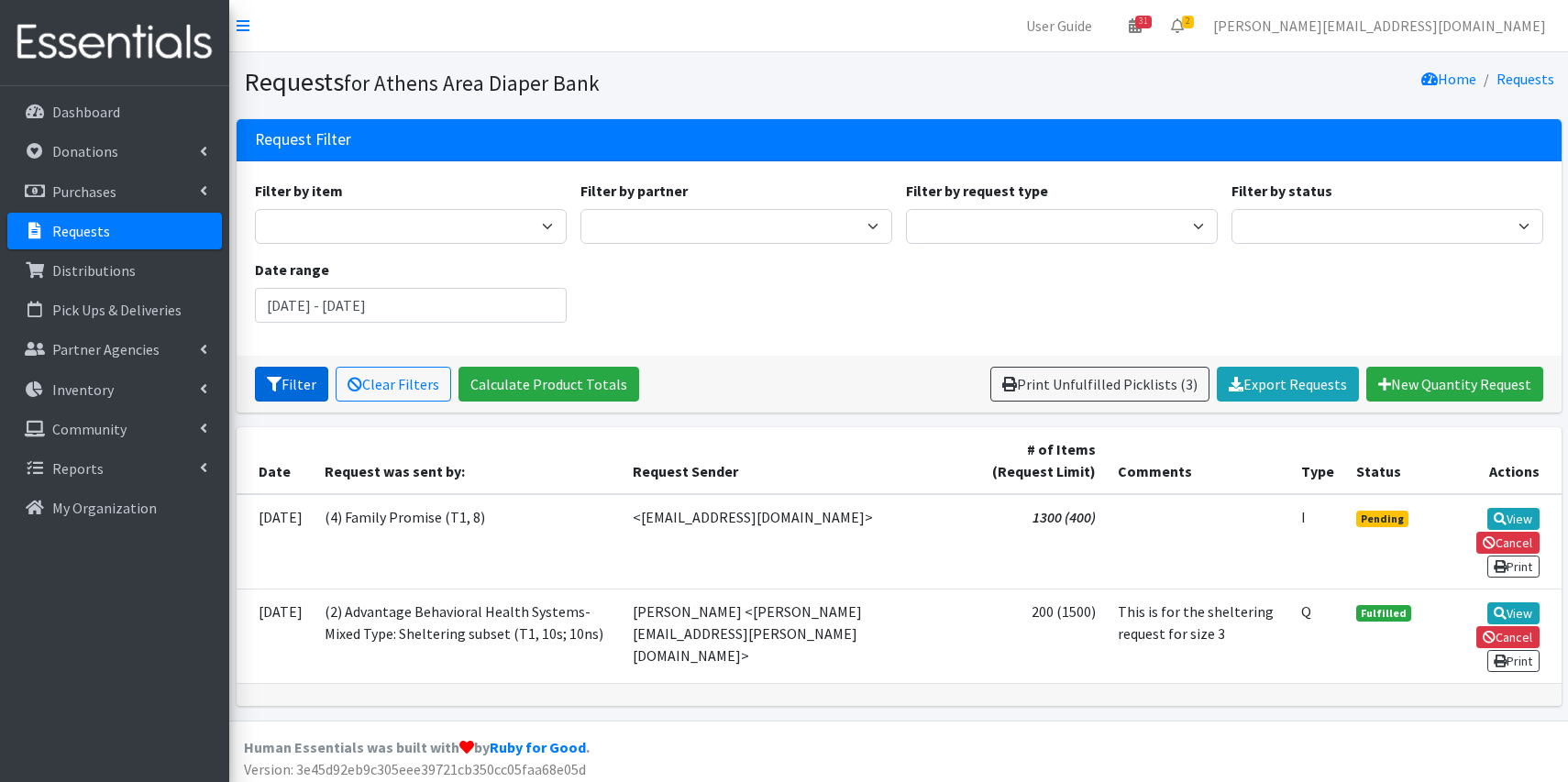
click at [296, 387] on button "Filter" at bounding box center [291, 384] width 74 height 35
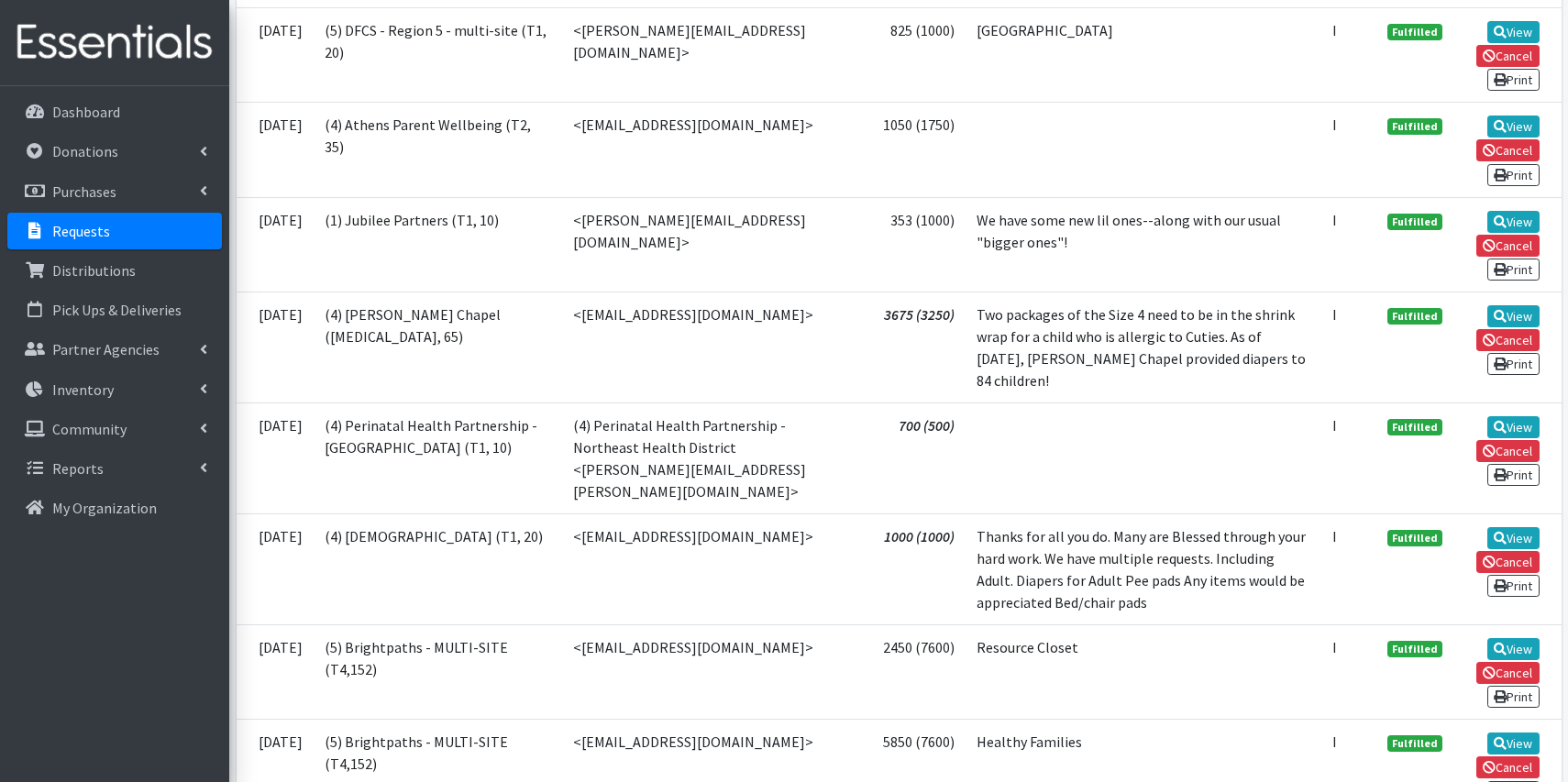
scroll to position [2398, 0]
